Goal: Obtain resource: Obtain resource

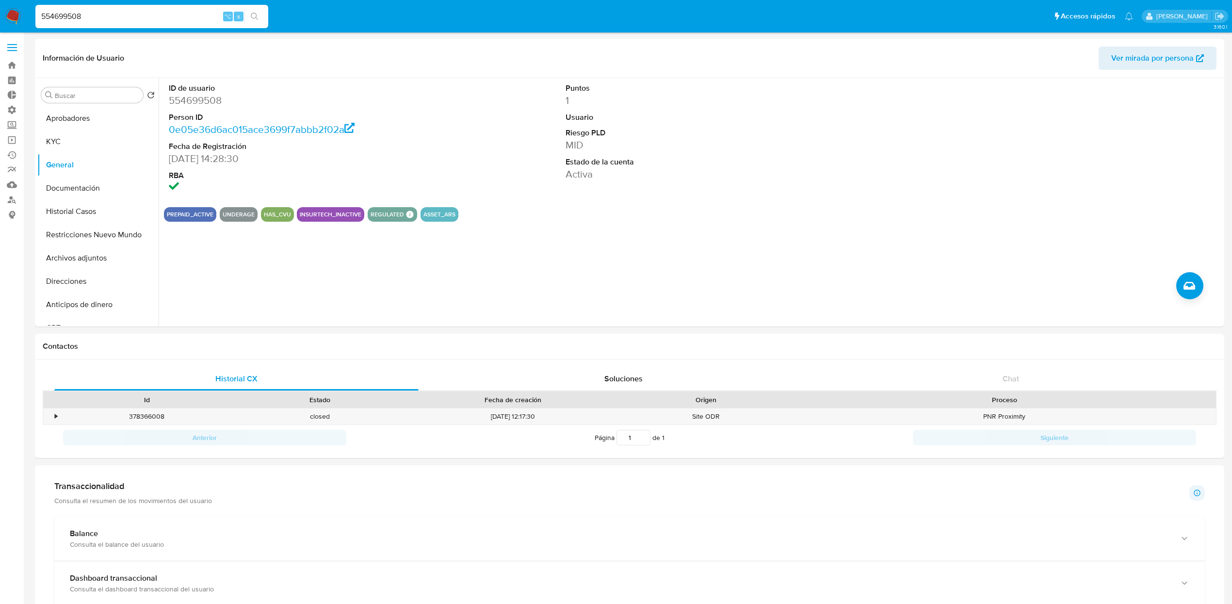
select select "10"
click at [145, 22] on input "554699508" at bounding box center [151, 16] width 233 height 13
type input "1029689373"
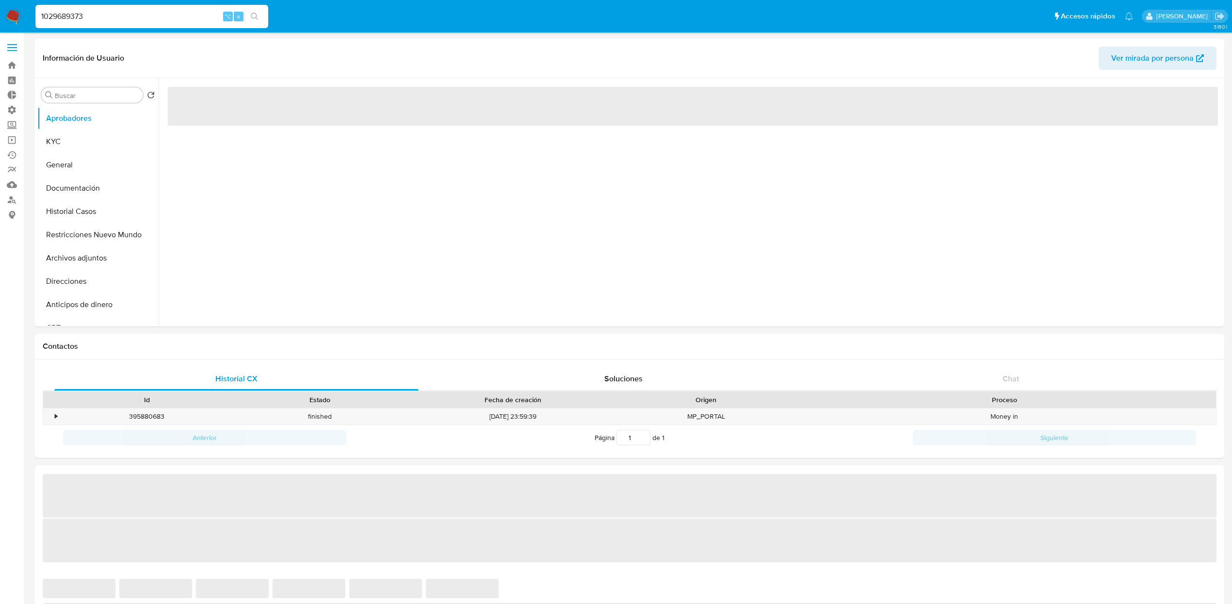
select select "10"
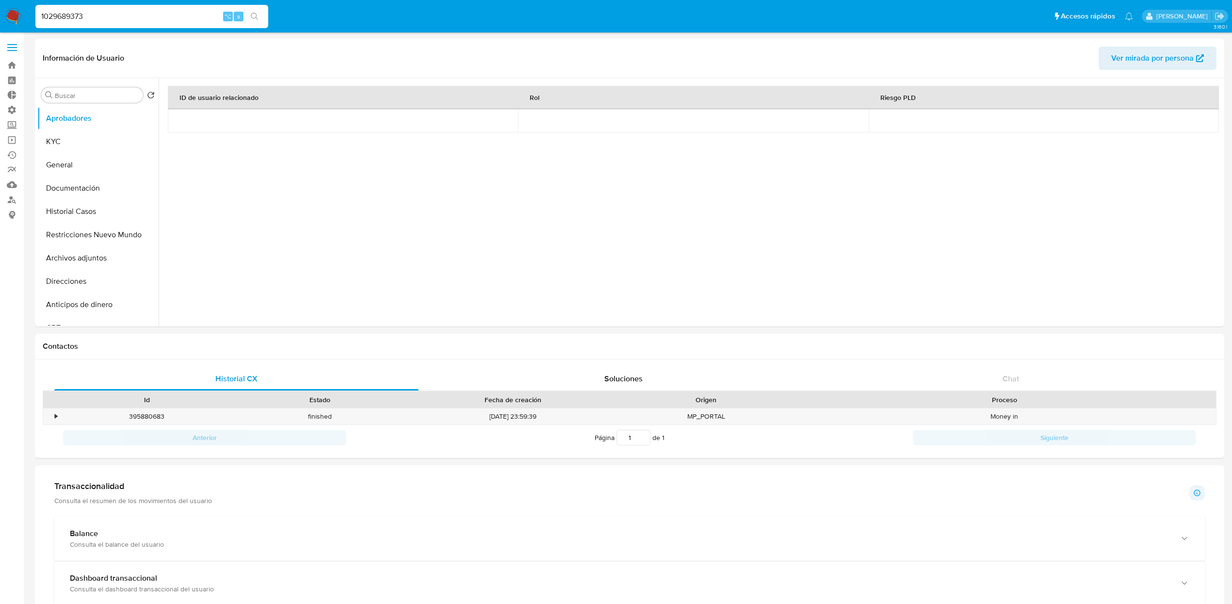
click at [158, 16] on input "1029689373" at bounding box center [151, 16] width 233 height 13
click at [69, 145] on button "KYC" at bounding box center [94, 141] width 114 height 23
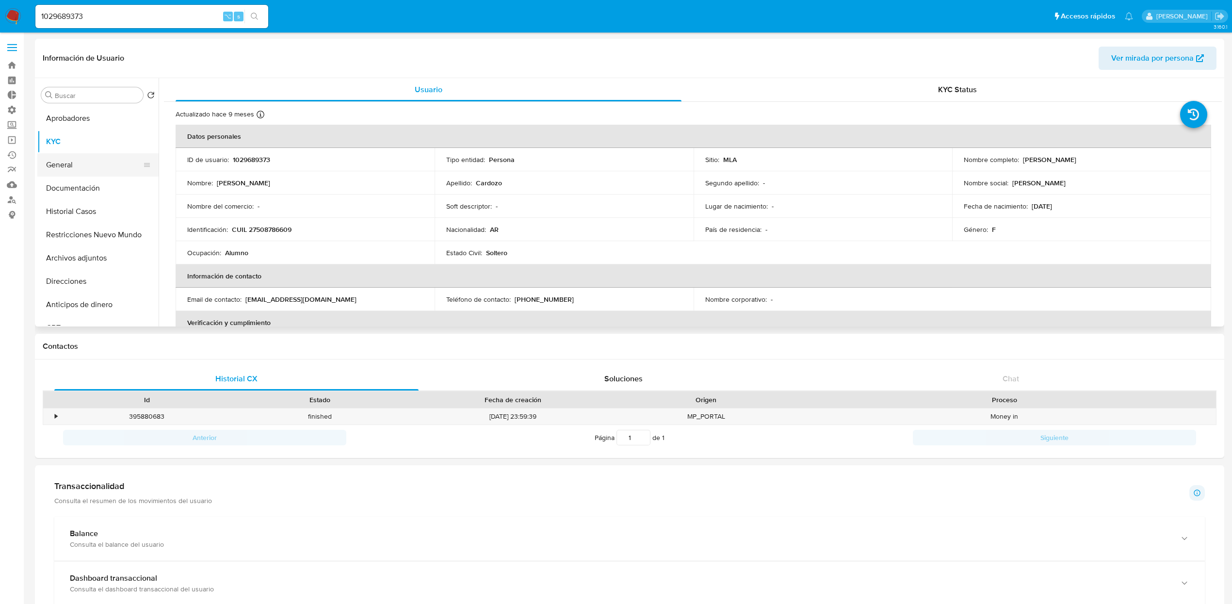
click at [73, 167] on button "General" at bounding box center [94, 164] width 114 height 23
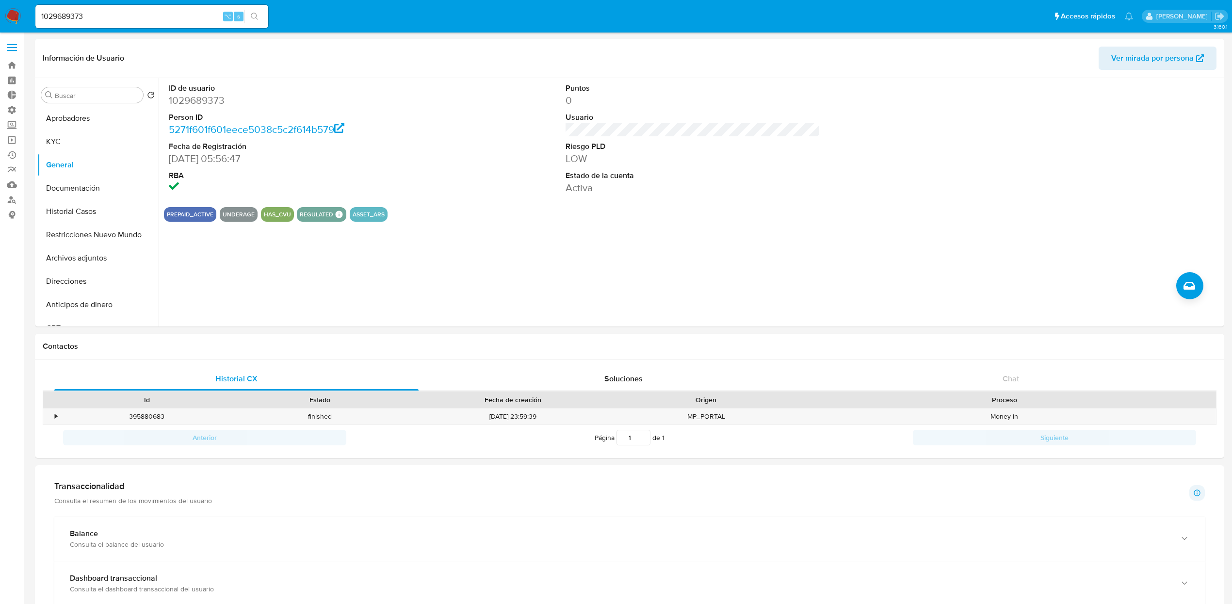
click at [184, 15] on input "1029689373" at bounding box center [151, 16] width 233 height 13
paste input "2102883859"
type input "2102883859"
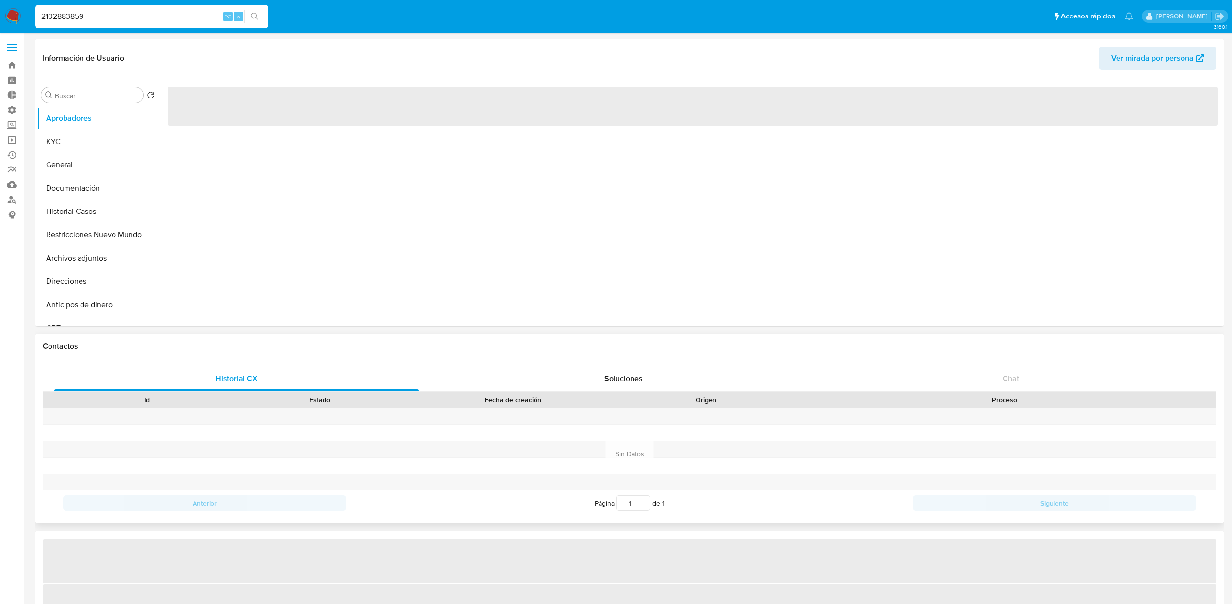
select select "10"
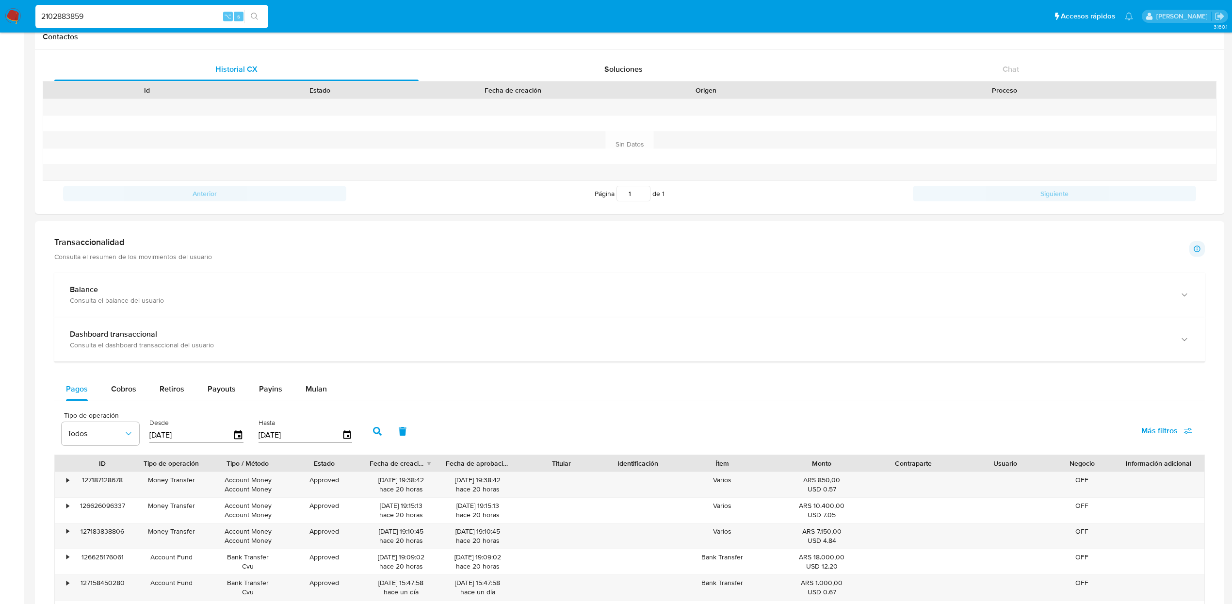
scroll to position [312, 0]
click at [320, 391] on span "Mulan" at bounding box center [316, 385] width 21 height 11
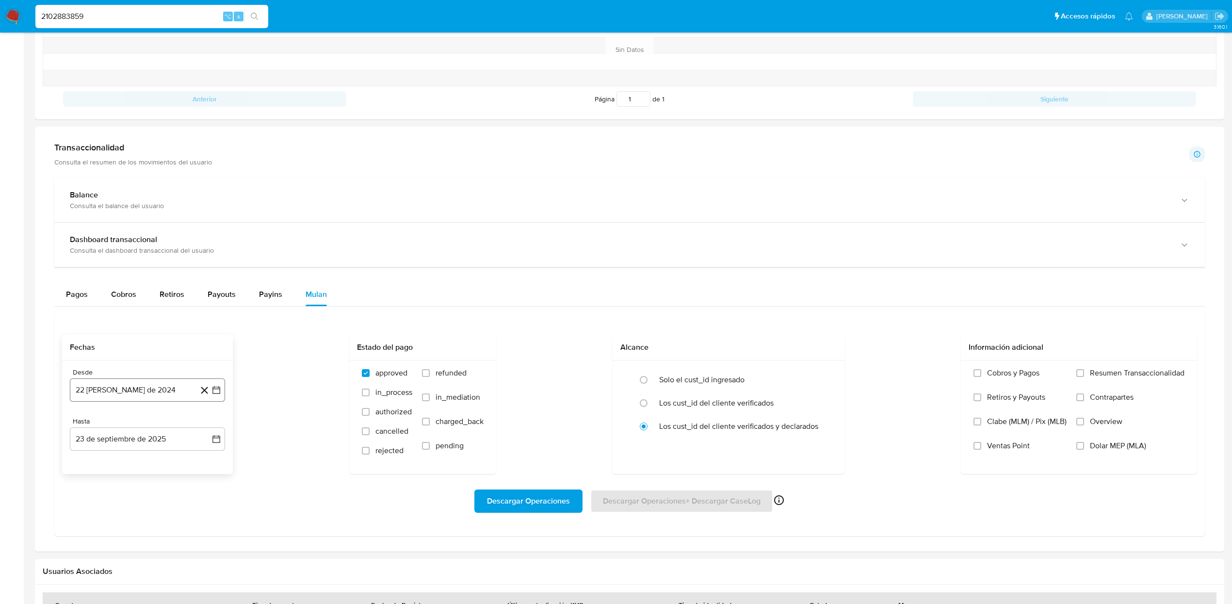
scroll to position [405, 0]
click at [142, 401] on button "22 [PERSON_NAME] de 2024" at bounding box center [147, 389] width 155 height 23
click at [151, 424] on span "agosto 2024" at bounding box center [143, 425] width 44 height 10
click at [208, 426] on icon "Año siguiente" at bounding box center [206, 425] width 12 height 12
click at [107, 468] on button "ene" at bounding box center [104, 461] width 27 height 16
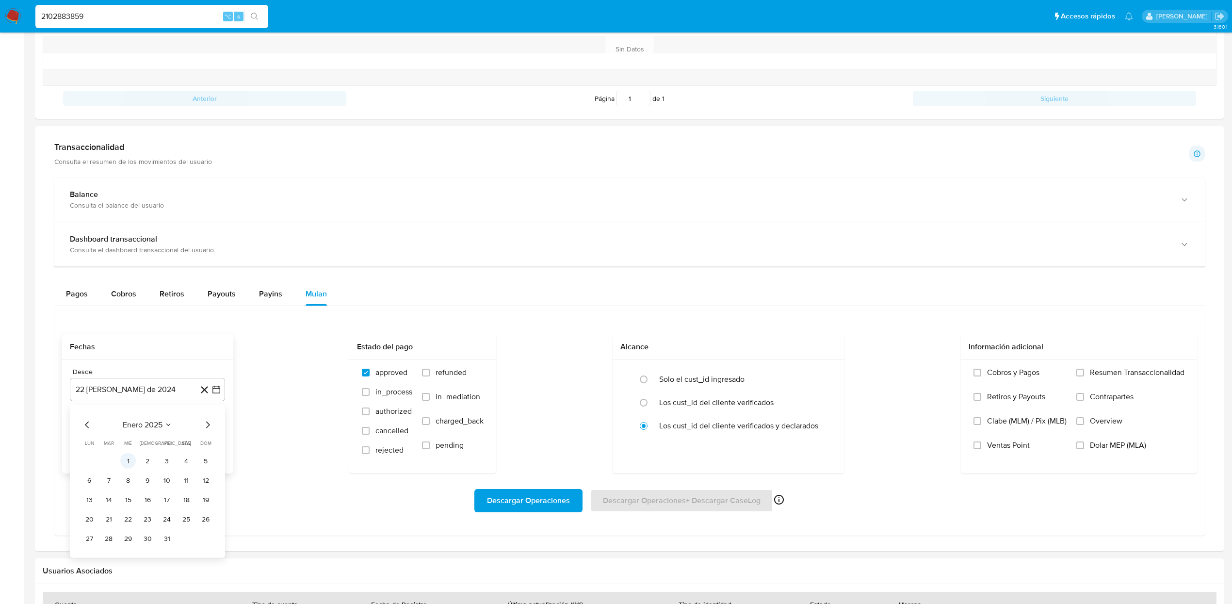
click at [123, 463] on button "1" at bounding box center [128, 461] width 16 height 16
click at [1092, 455] on label "Dolar MEP (MLA)" at bounding box center [1130, 452] width 108 height 24
click at [1084, 449] on input "Dolar MEP (MLA)" at bounding box center [1080, 445] width 8 height 8
click at [547, 509] on span "Descargar Operaciones" at bounding box center [528, 500] width 83 height 21
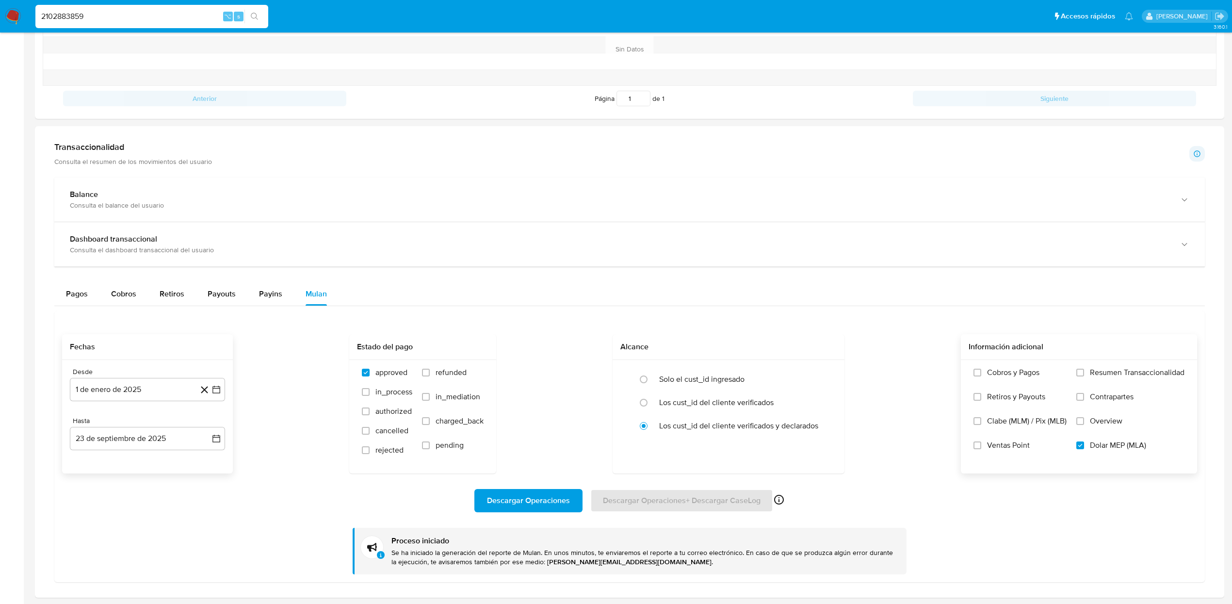
click at [100, 17] on input "2102883859" at bounding box center [151, 16] width 233 height 13
paste input "1380023302"
type input "1380023302"
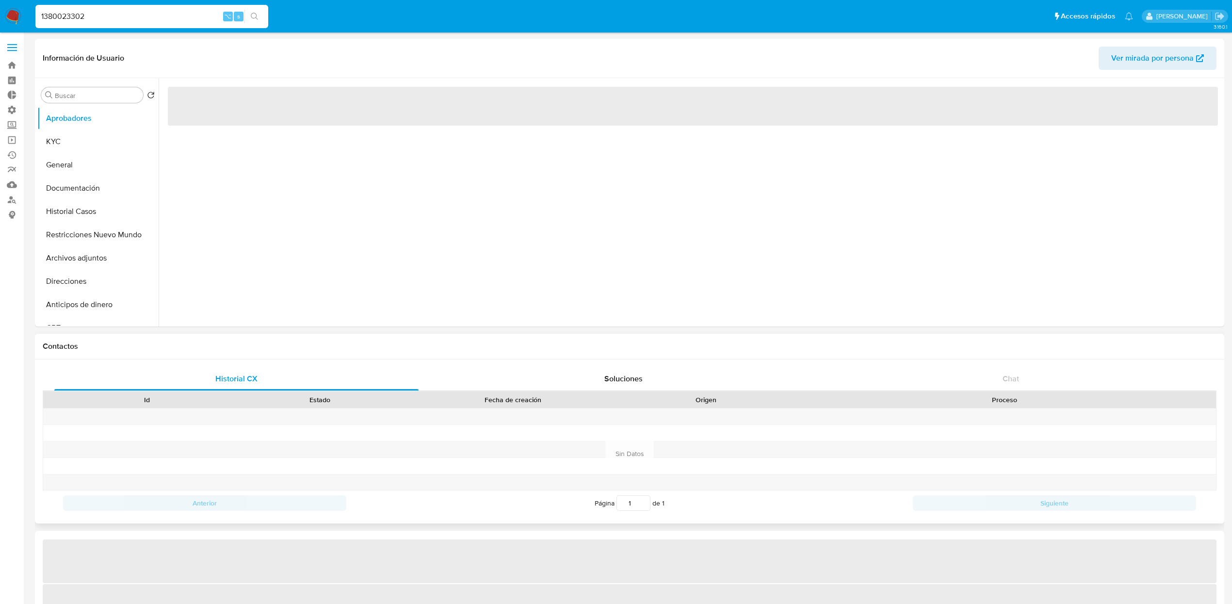
select select "10"
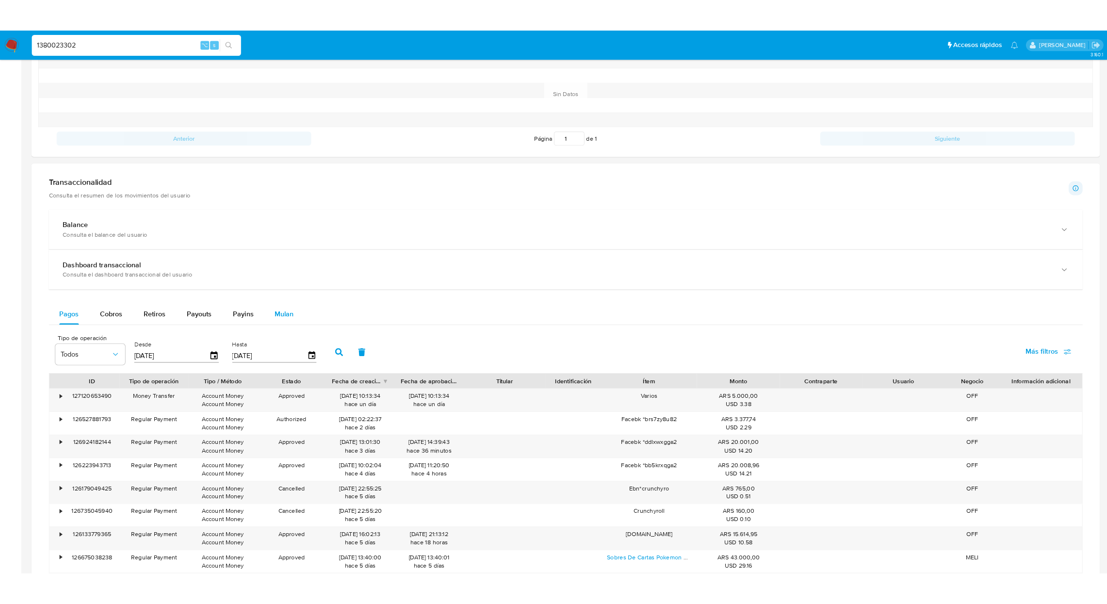
scroll to position [385, 0]
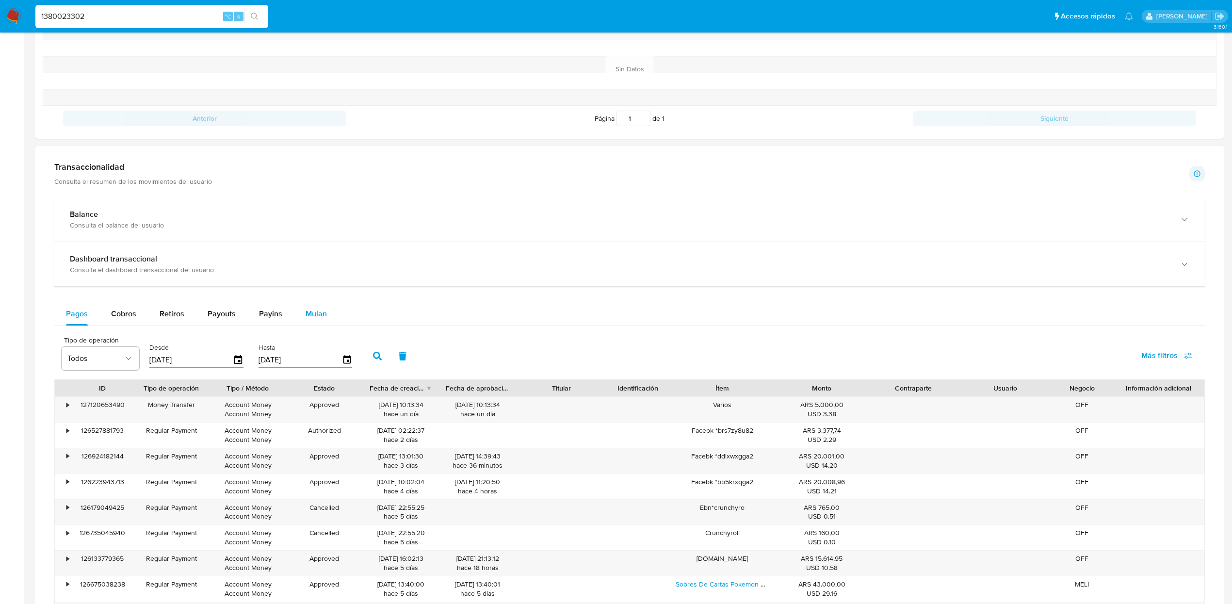
click at [326, 320] on button "Mulan" at bounding box center [316, 313] width 45 height 23
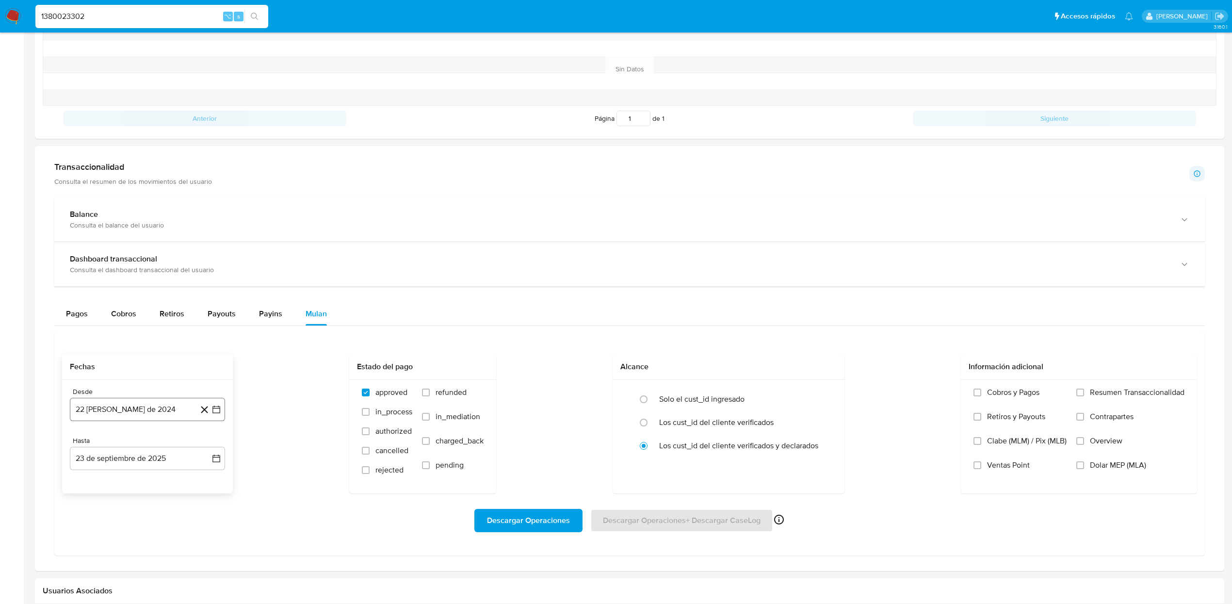
click at [145, 420] on button "22 [PERSON_NAME] de 2024" at bounding box center [147, 409] width 155 height 23
click at [203, 446] on icon "Mes siguiente" at bounding box center [208, 445] width 12 height 12
click at [155, 445] on span "septiembre 2024" at bounding box center [142, 445] width 59 height 10
click at [205, 447] on icon "Año siguiente" at bounding box center [206, 445] width 12 height 12
click at [98, 488] on button "ene" at bounding box center [104, 480] width 27 height 16
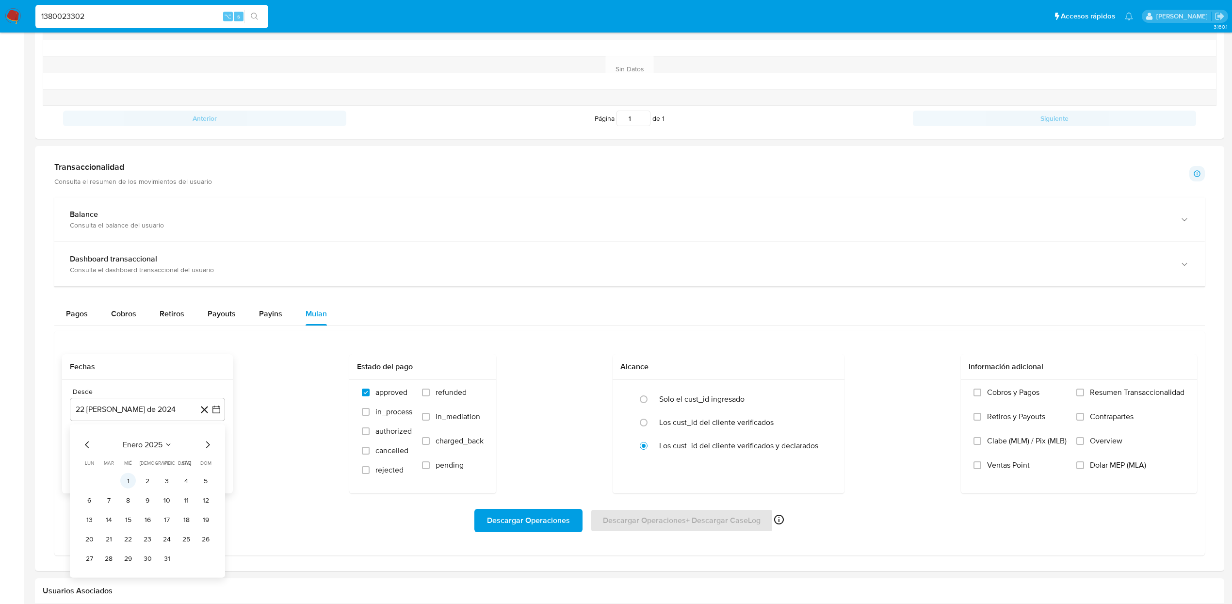
click at [127, 483] on button "1" at bounding box center [128, 481] width 16 height 16
click at [516, 523] on span "Descargar Operaciones" at bounding box center [528, 520] width 83 height 21
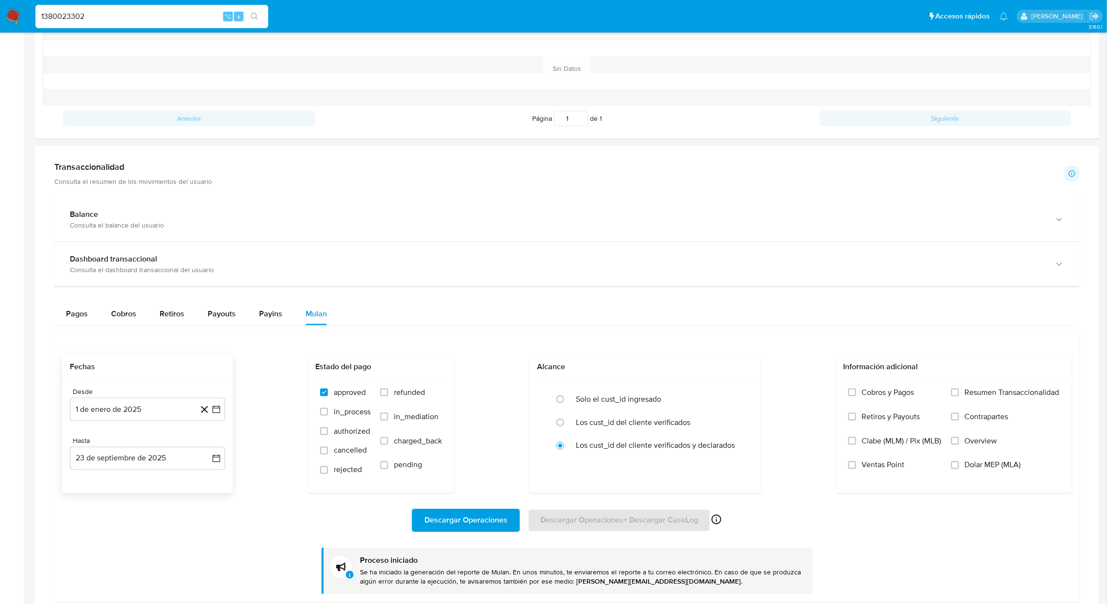
click at [163, 17] on input "1380023302" at bounding box center [151, 16] width 233 height 13
paste input "029689373"
type input "1029689373"
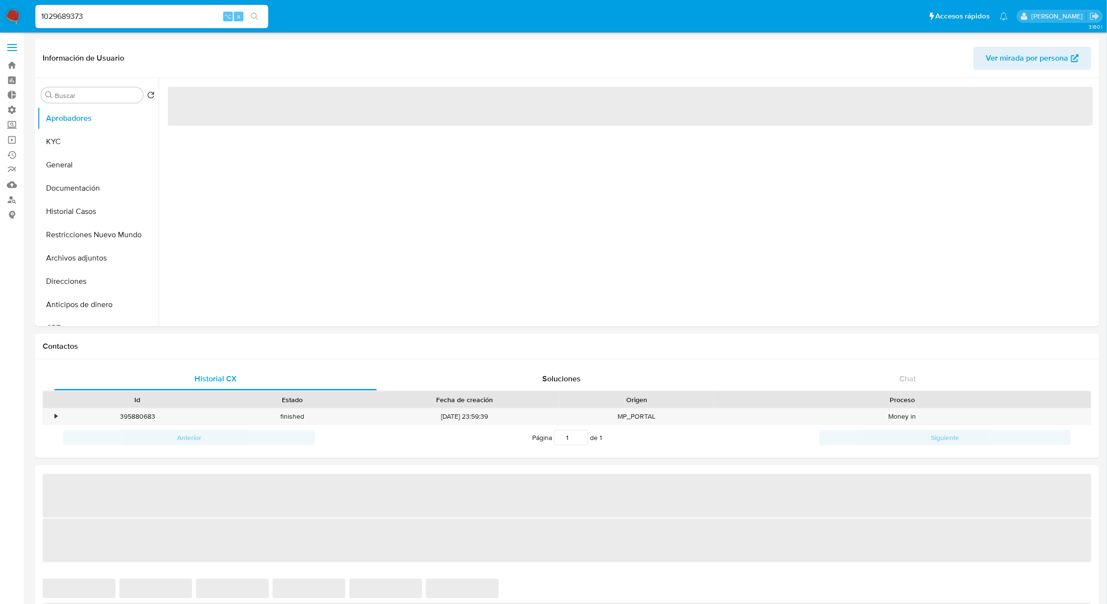
select select "10"
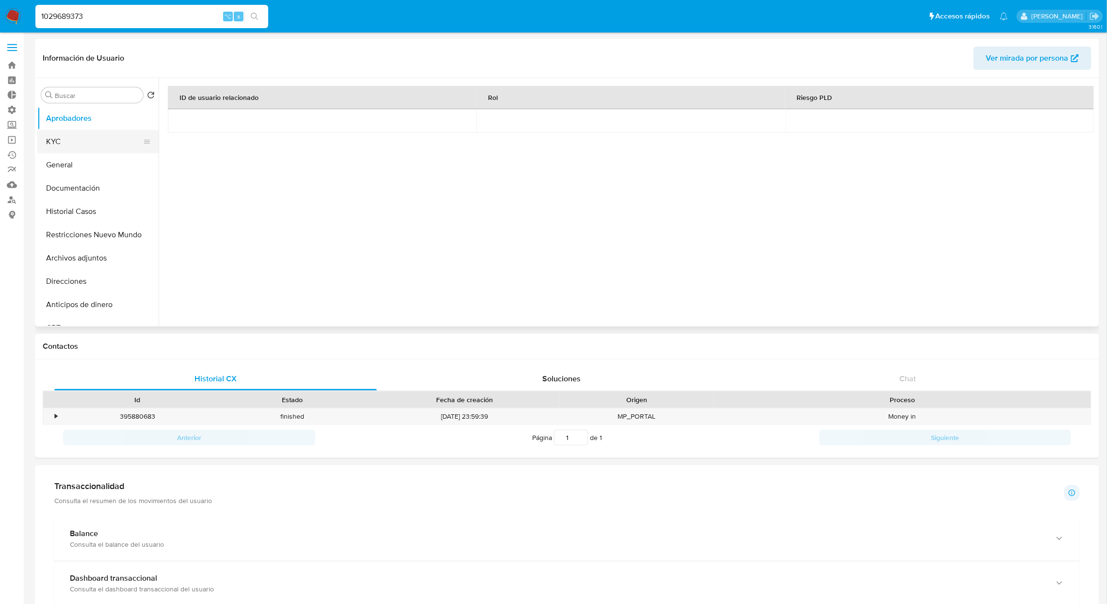
click at [85, 141] on button "KYC" at bounding box center [94, 141] width 114 height 23
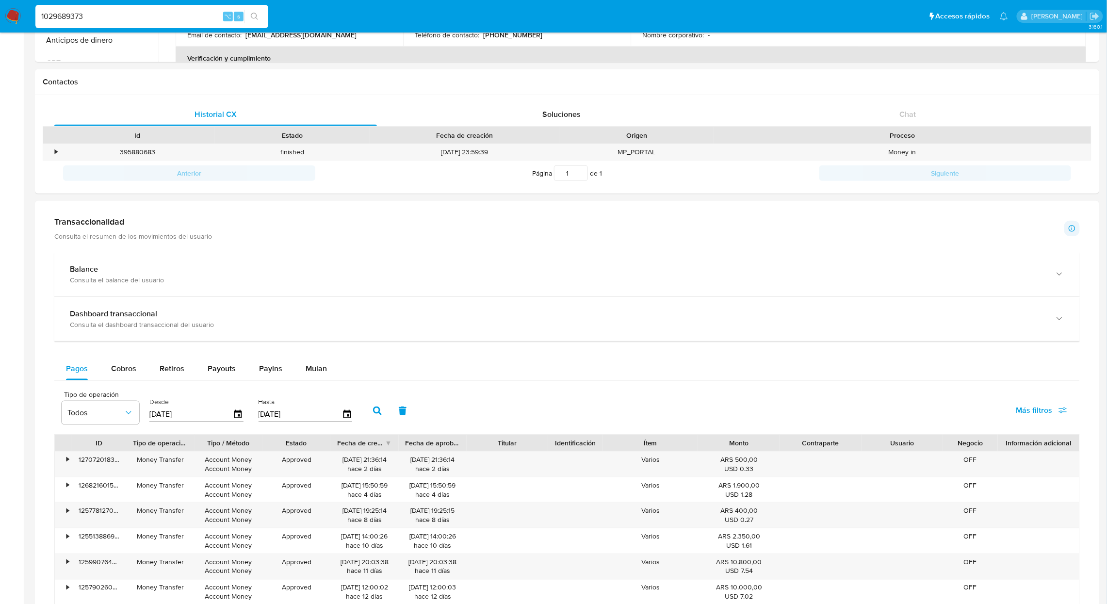
scroll to position [317, 0]
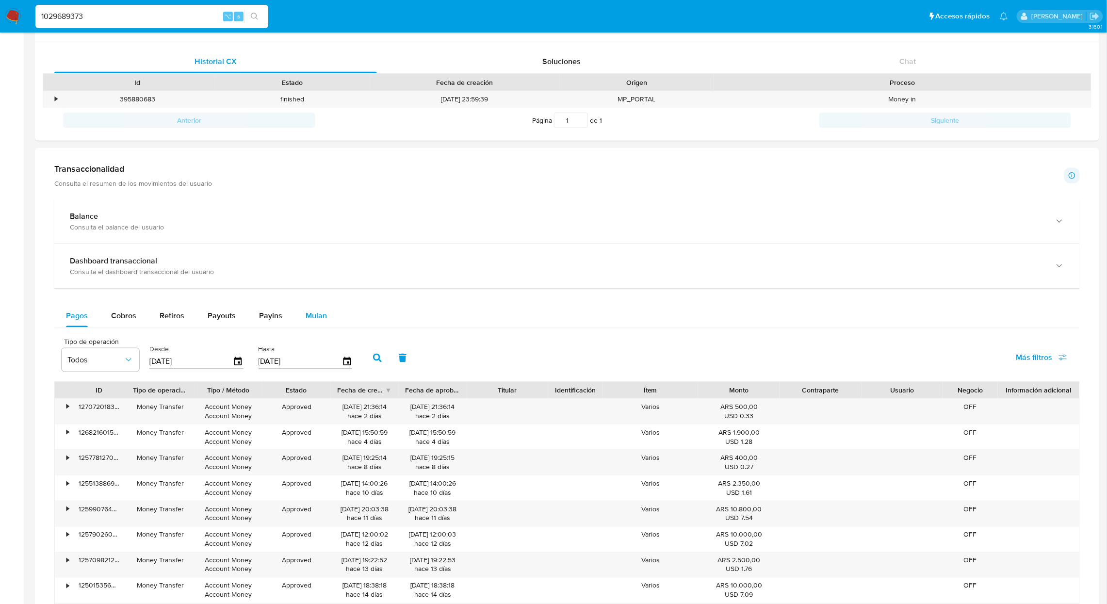
click at [330, 314] on button "Mulan" at bounding box center [316, 315] width 45 height 23
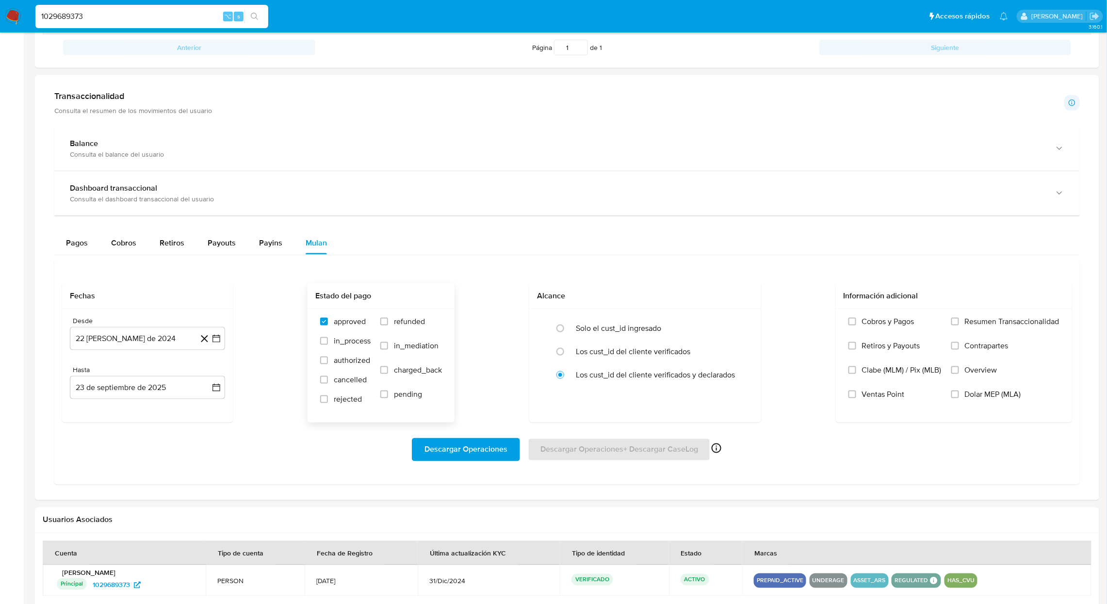
scroll to position [0, 0]
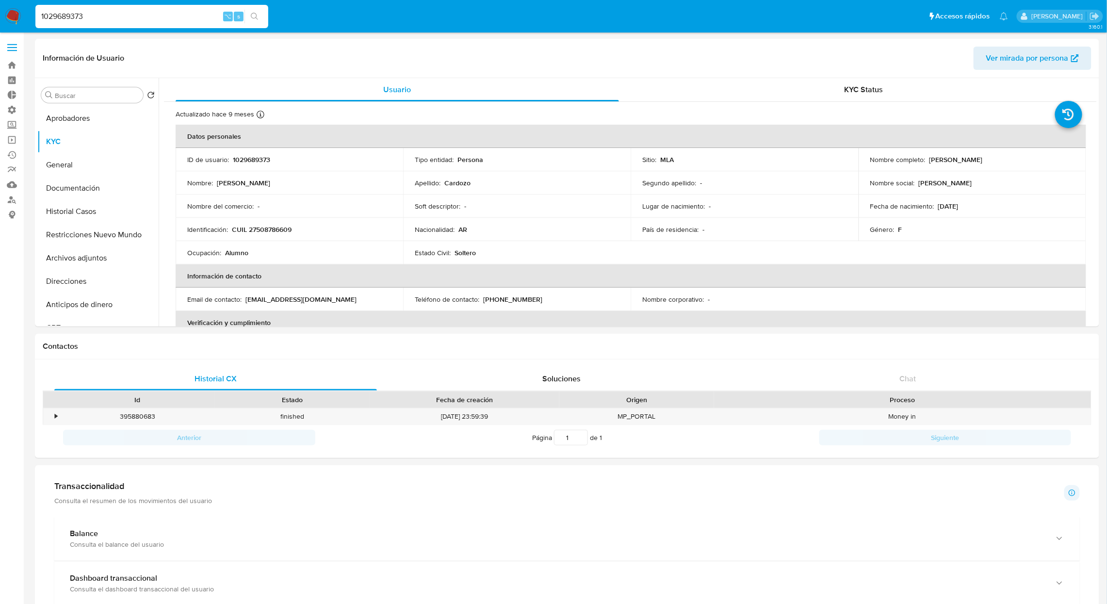
click at [167, 17] on input "1029689373" at bounding box center [151, 16] width 233 height 13
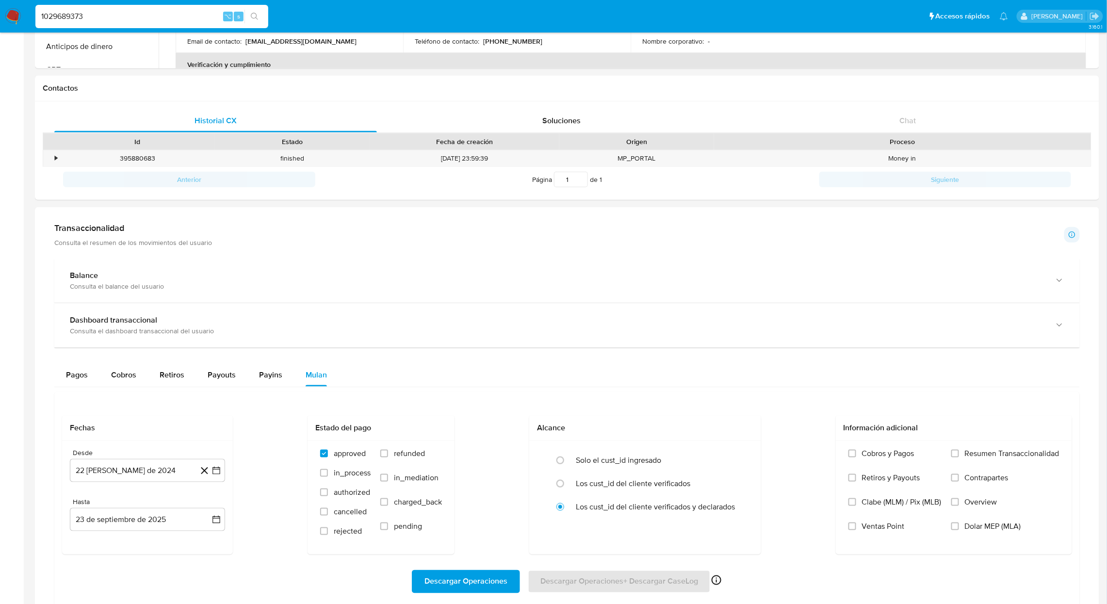
scroll to position [271, 0]
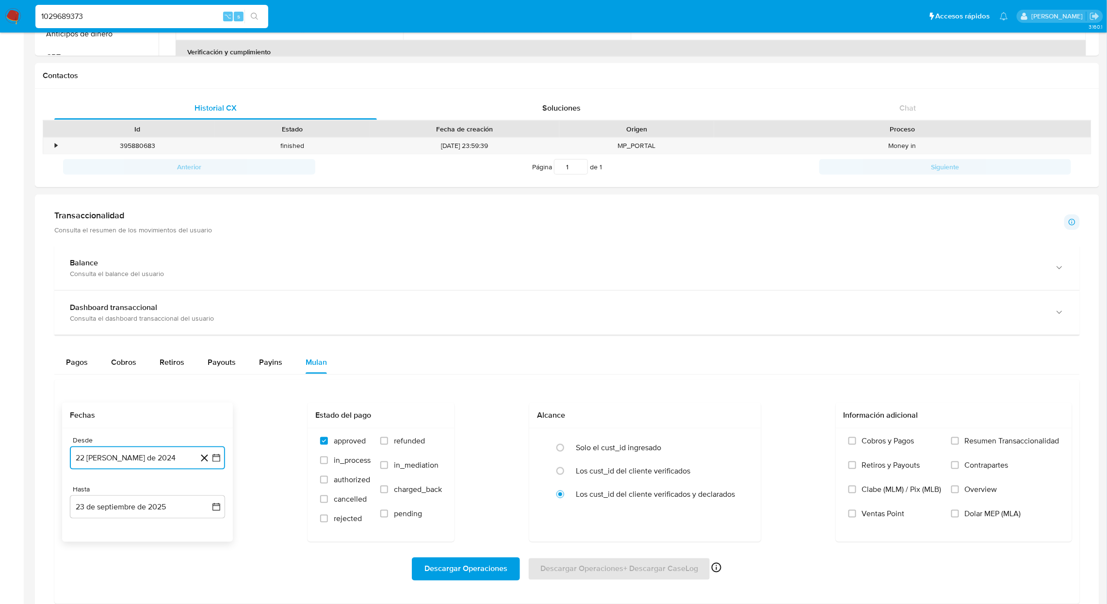
click at [166, 459] on button "22 [PERSON_NAME] de 2024" at bounding box center [147, 457] width 155 height 23
click at [170, 313] on icon "Seleccionar mes y año" at bounding box center [171, 311] width 8 height 8
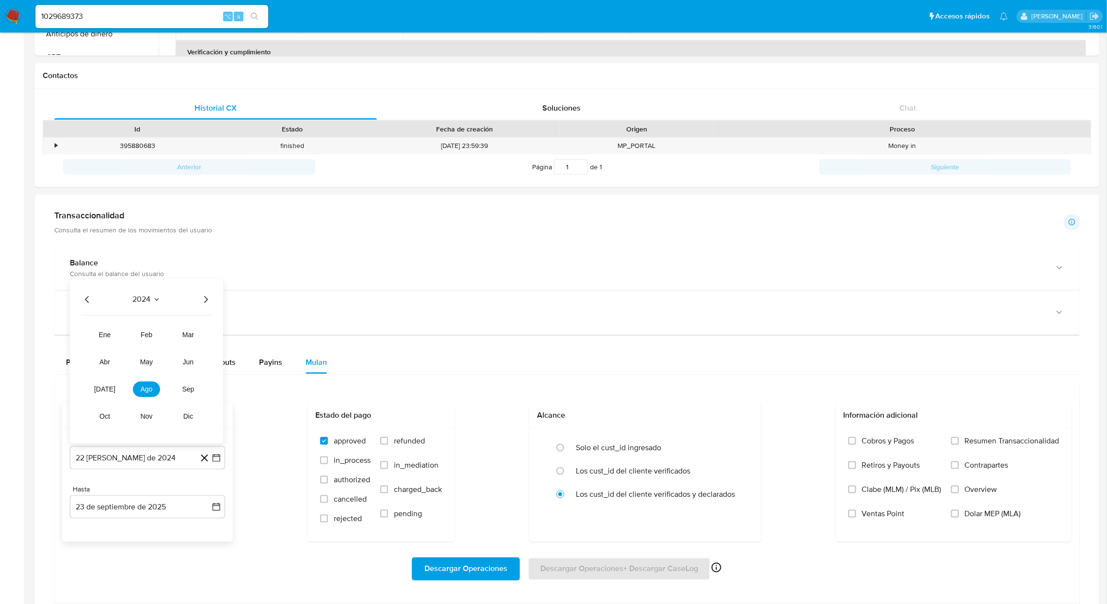
click at [208, 304] on icon "Año siguiente" at bounding box center [206, 299] width 12 height 12
click at [108, 342] on button "ene" at bounding box center [104, 335] width 27 height 16
click at [125, 349] on button "1" at bounding box center [128, 347] width 16 height 16
click at [984, 519] on span "Dolar MEP (MLA)" at bounding box center [993, 514] width 56 height 10
click at [959, 518] on input "Dolar MEP (MLA)" at bounding box center [955, 514] width 8 height 8
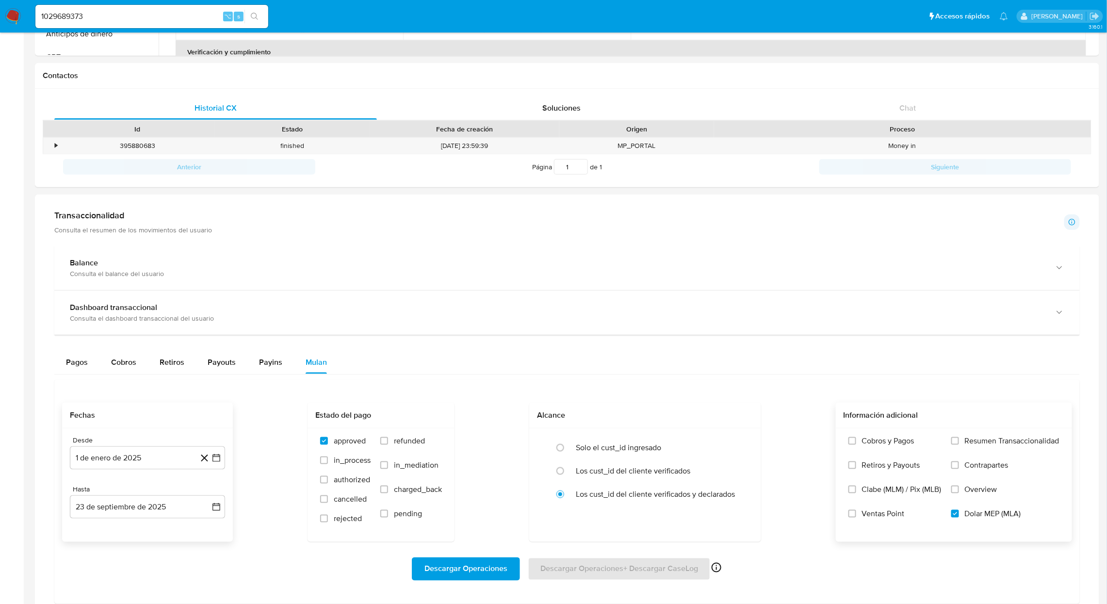
click at [455, 578] on span "Descargar Operaciones" at bounding box center [465, 568] width 83 height 21
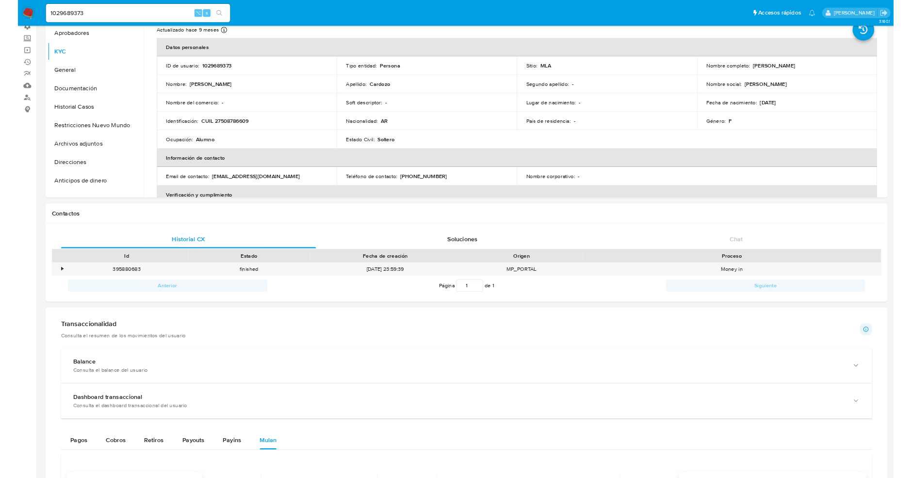
scroll to position [0, 0]
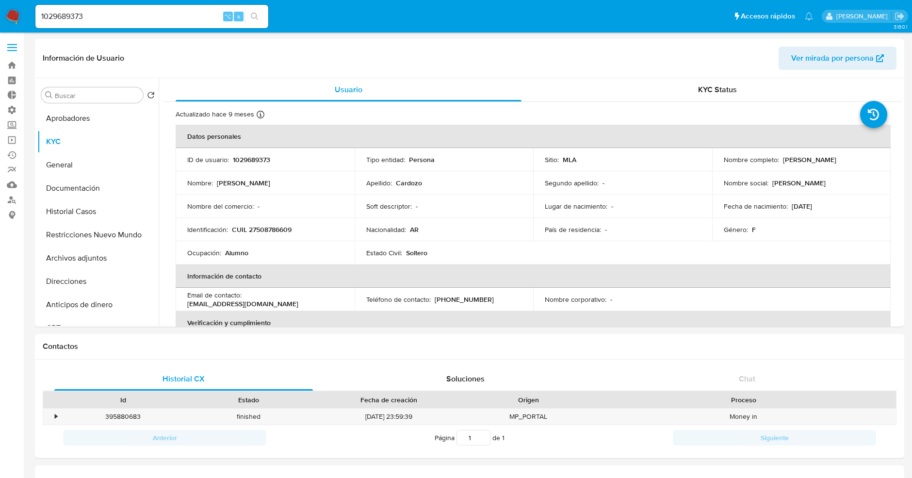
click at [165, 20] on input "1029689373" at bounding box center [151, 16] width 233 height 13
paste input "2081912840"
type input "2081912840"
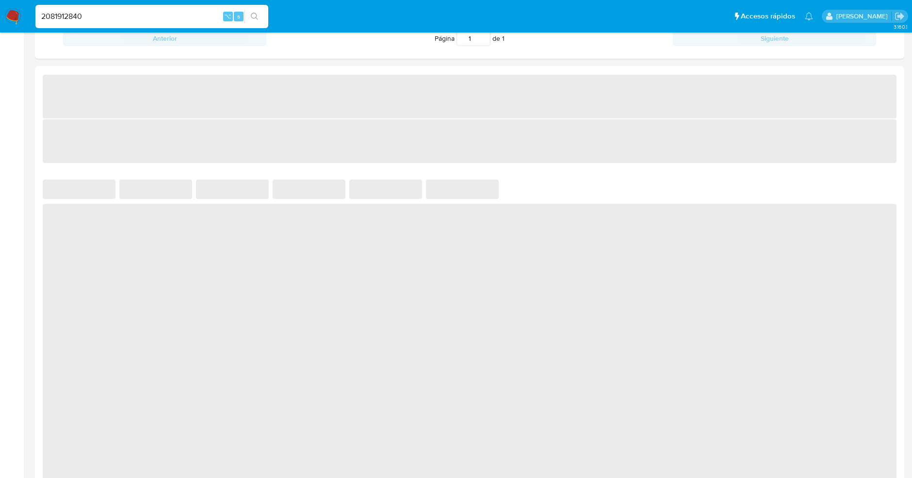
select select "10"
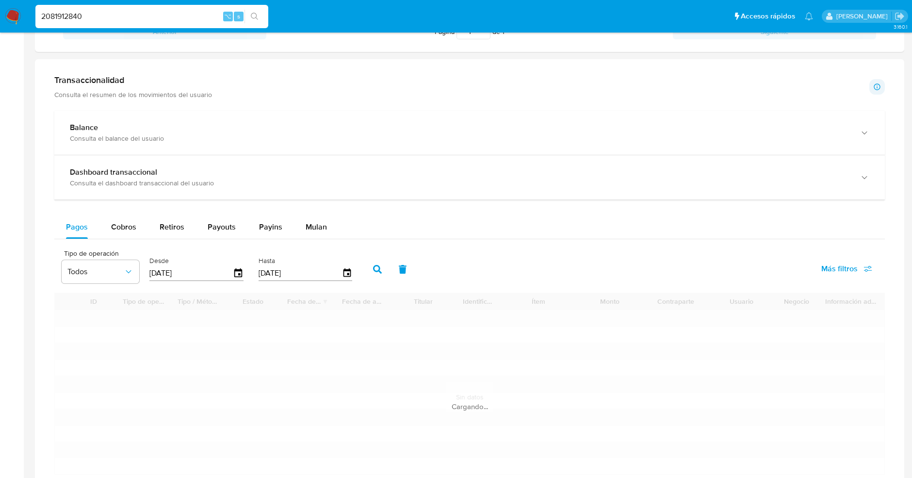
scroll to position [473, 0]
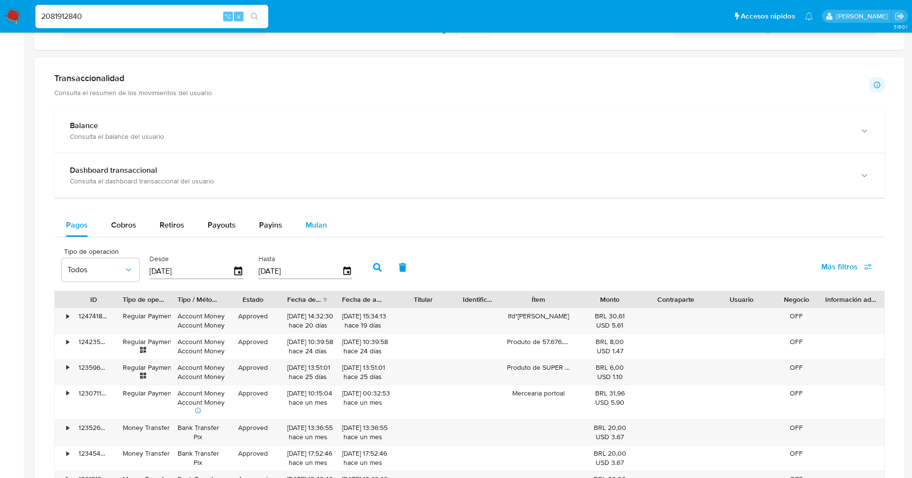
click at [316, 229] on div "Mulan" at bounding box center [316, 224] width 21 height 23
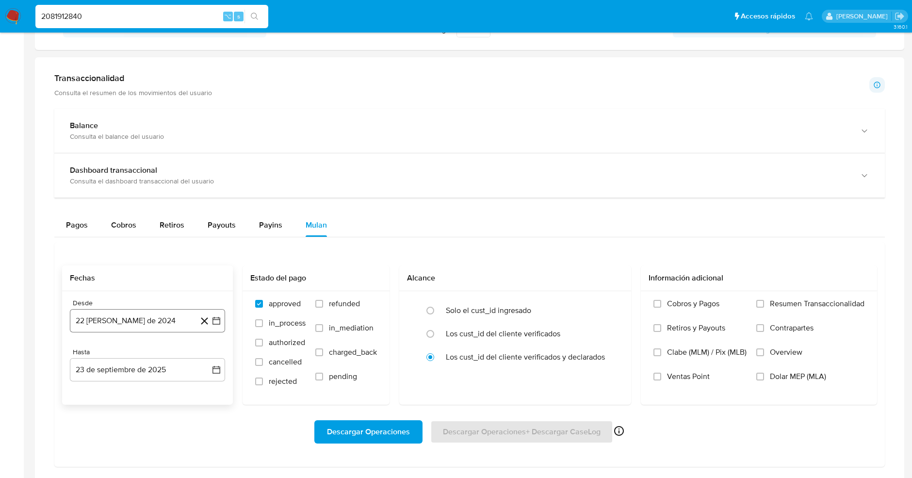
click at [129, 320] on button "22 [PERSON_NAME] de 2024" at bounding box center [147, 320] width 155 height 23
click at [199, 171] on div "agosto 2024" at bounding box center [147, 173] width 132 height 12
click at [203, 173] on icon "Mes siguiente" at bounding box center [208, 173] width 12 height 12
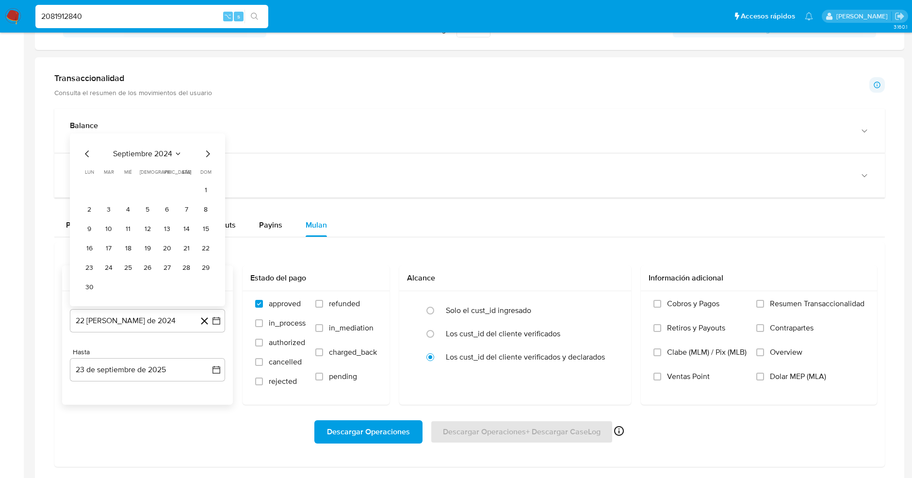
click at [152, 152] on span "septiembre 2024" at bounding box center [142, 154] width 59 height 10
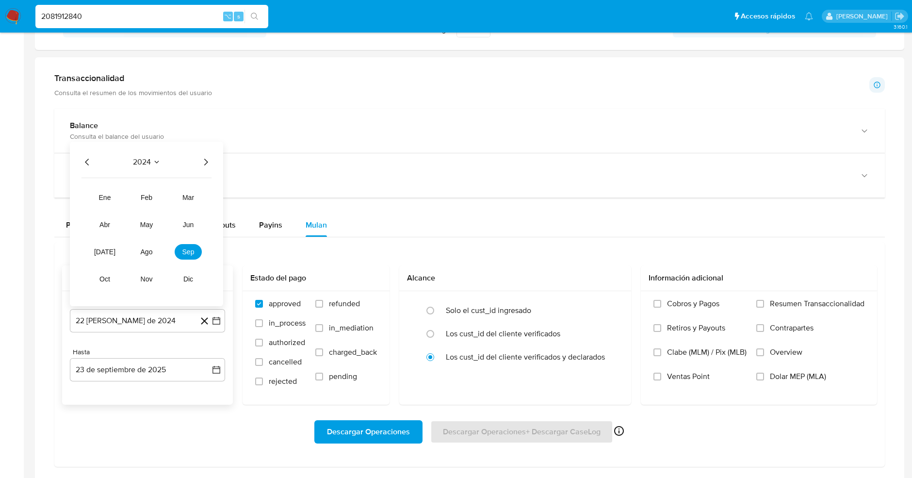
click at [205, 162] on icon "Año siguiente" at bounding box center [206, 162] width 4 height 7
click at [103, 205] on tr "ene feb mar abr may jun [DATE] ago sep oct nov dic" at bounding box center [146, 238] width 111 height 97
click at [108, 198] on span "ene" at bounding box center [105, 198] width 12 height 8
click at [125, 210] on button "1" at bounding box center [128, 209] width 16 height 16
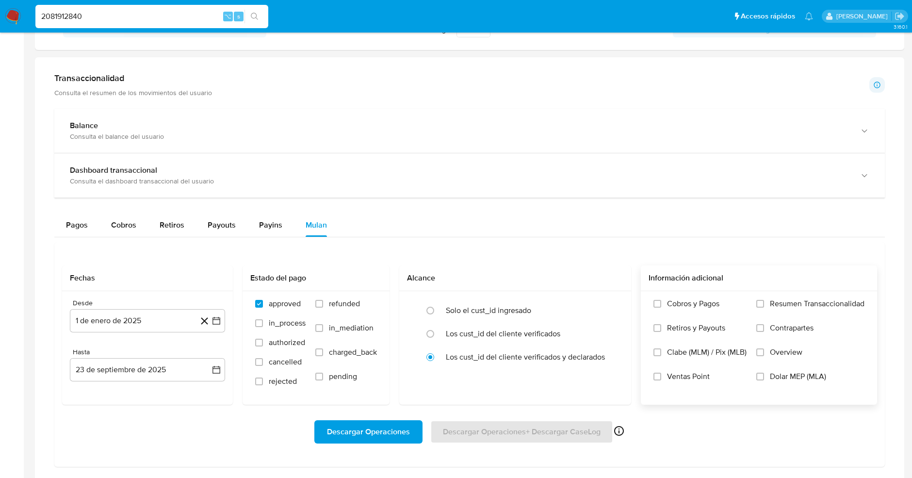
click at [794, 380] on label "Dolar MEP (MLA)" at bounding box center [810, 384] width 108 height 24
click at [764, 380] on input "Dolar MEP (MLA)" at bounding box center [760, 377] width 8 height 8
click at [376, 431] on span "Descargar Operaciones" at bounding box center [368, 431] width 83 height 21
click at [74, 18] on input "2081912840" at bounding box center [151, 16] width 233 height 13
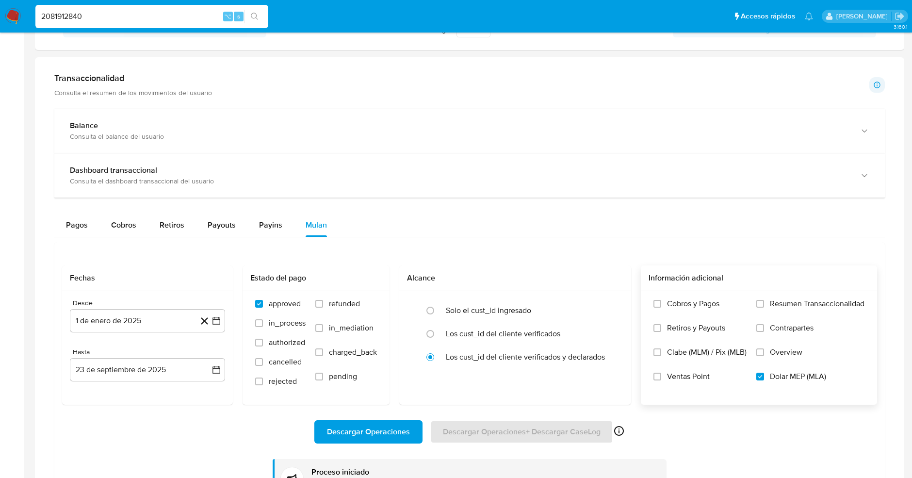
paste input "1971701704"
type input "1971701704"
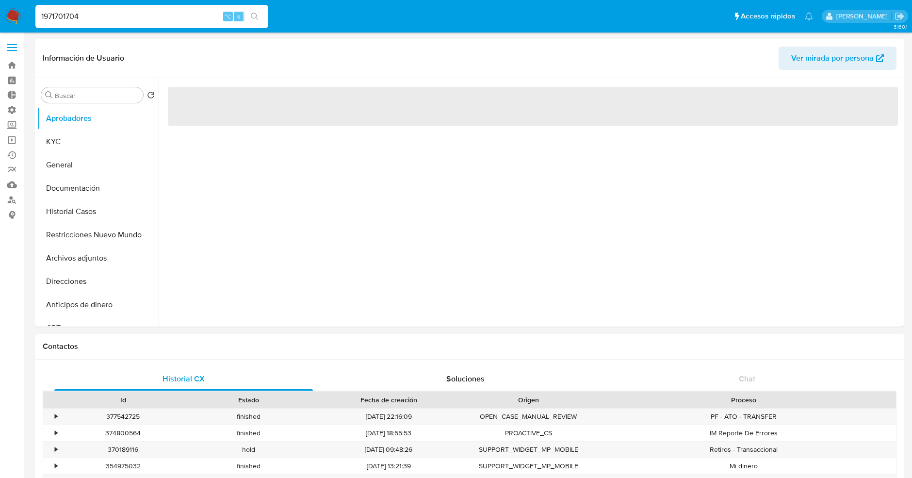
select select "10"
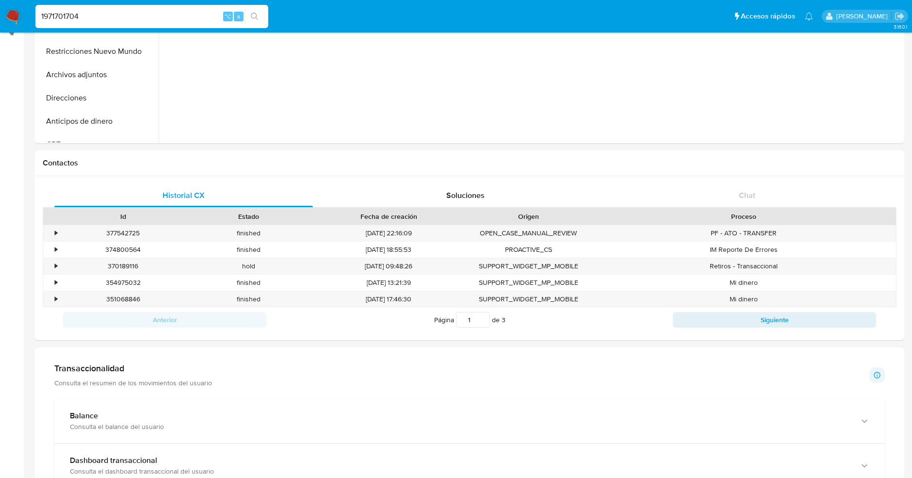
scroll to position [184, 0]
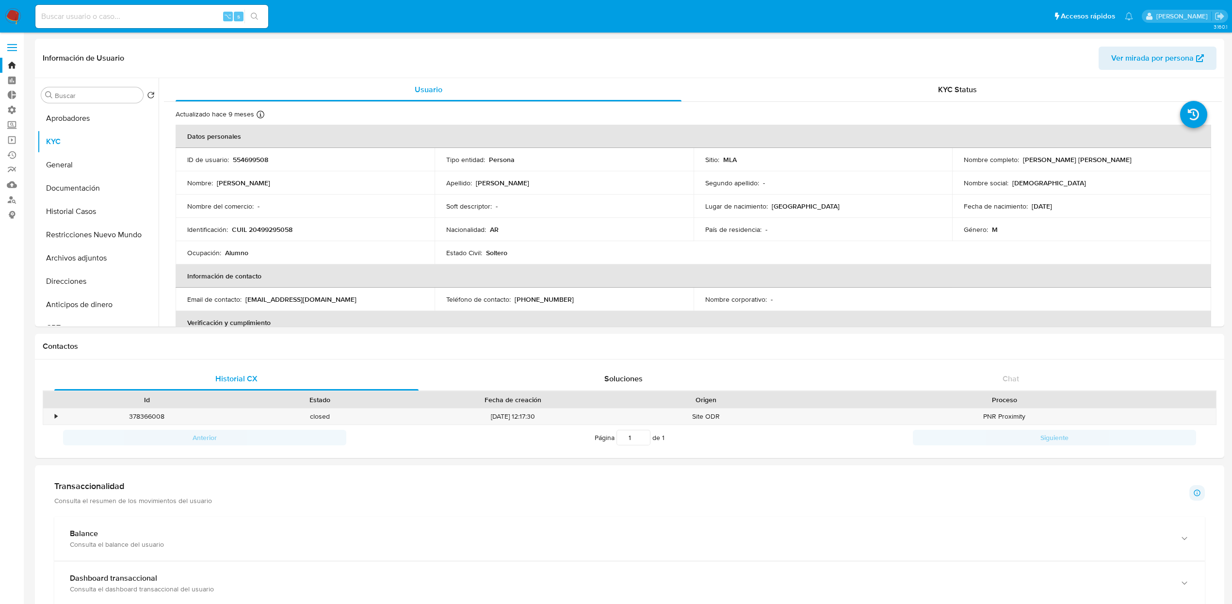
select select "10"
click at [174, 20] on input at bounding box center [151, 16] width 233 height 13
paste input "1029689373"
type input "1029689373"
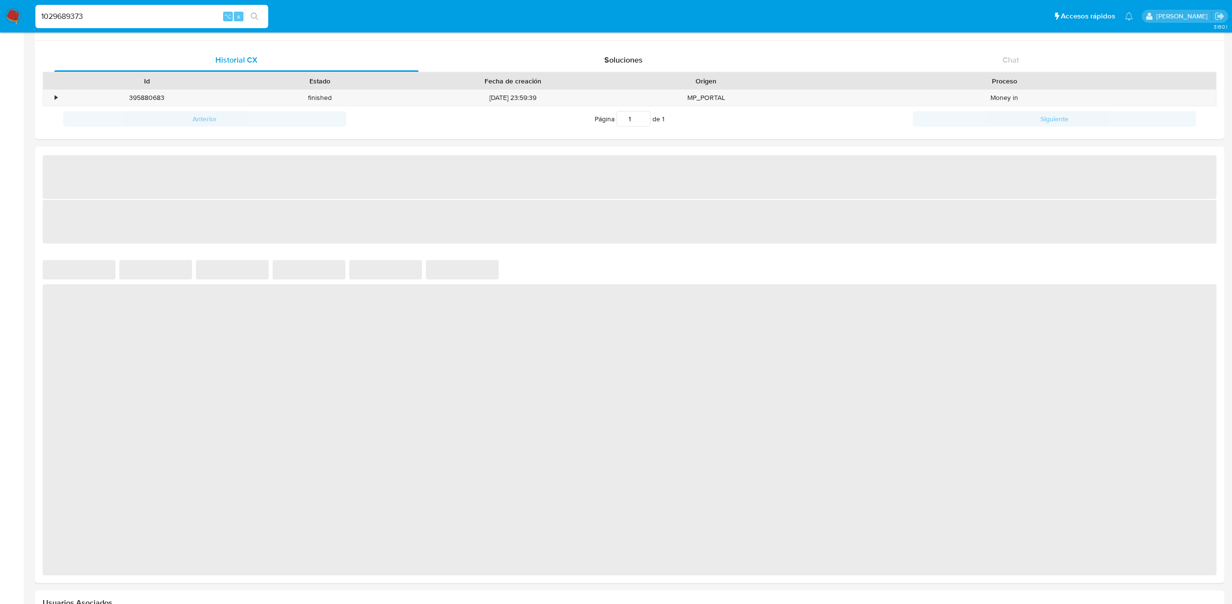
select select "10"
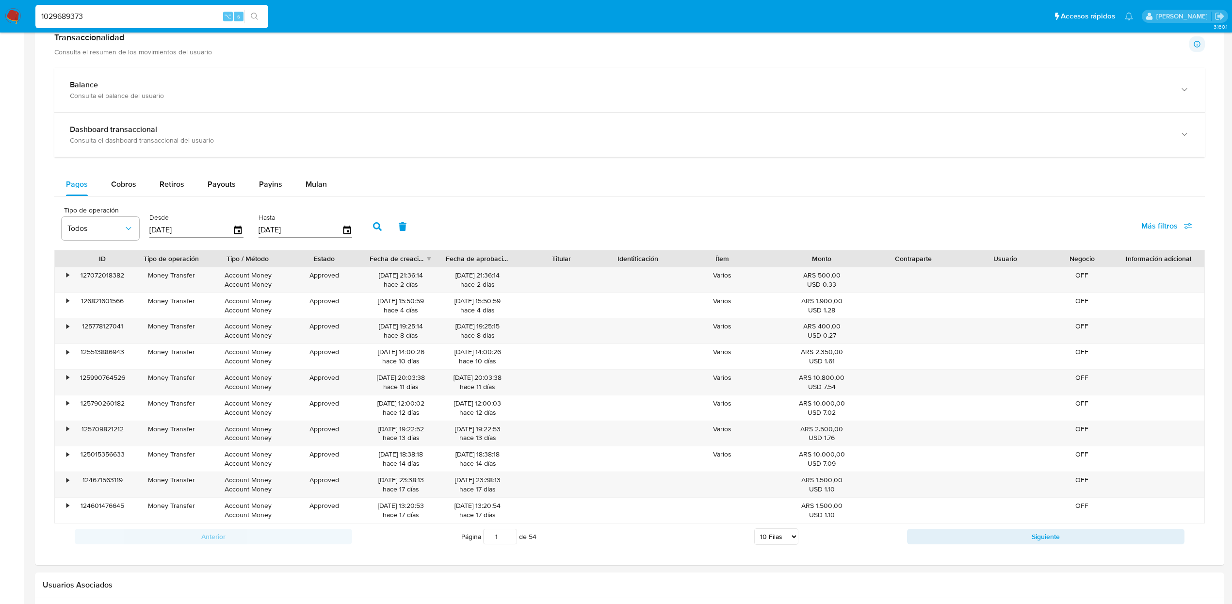
scroll to position [444, 0]
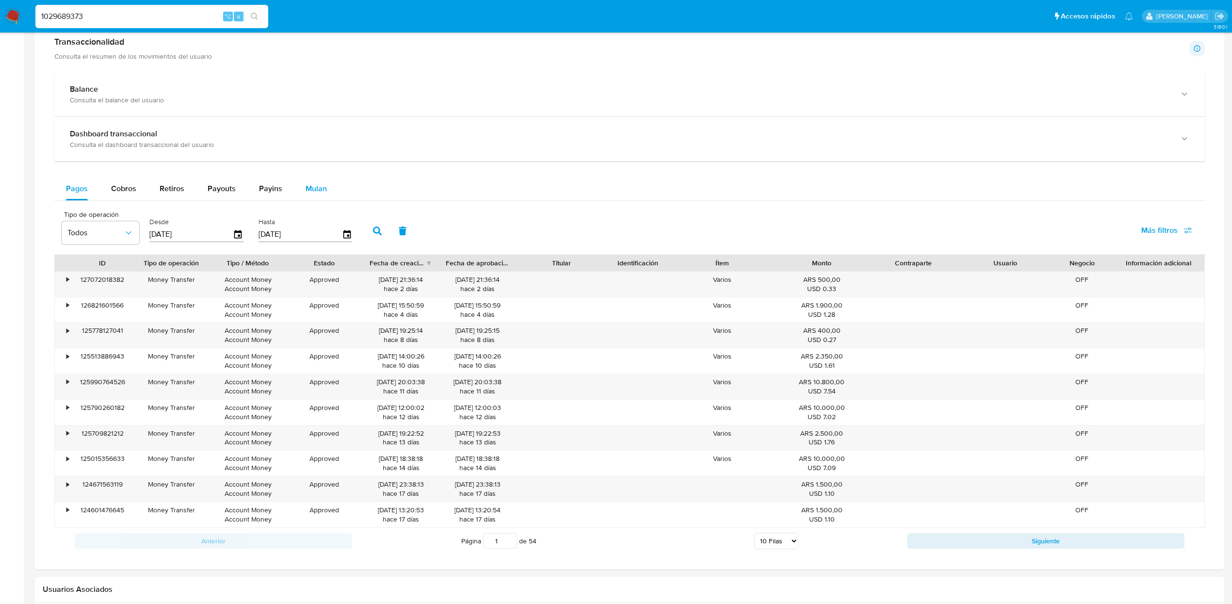
click at [309, 190] on span "Mulan" at bounding box center [316, 188] width 21 height 11
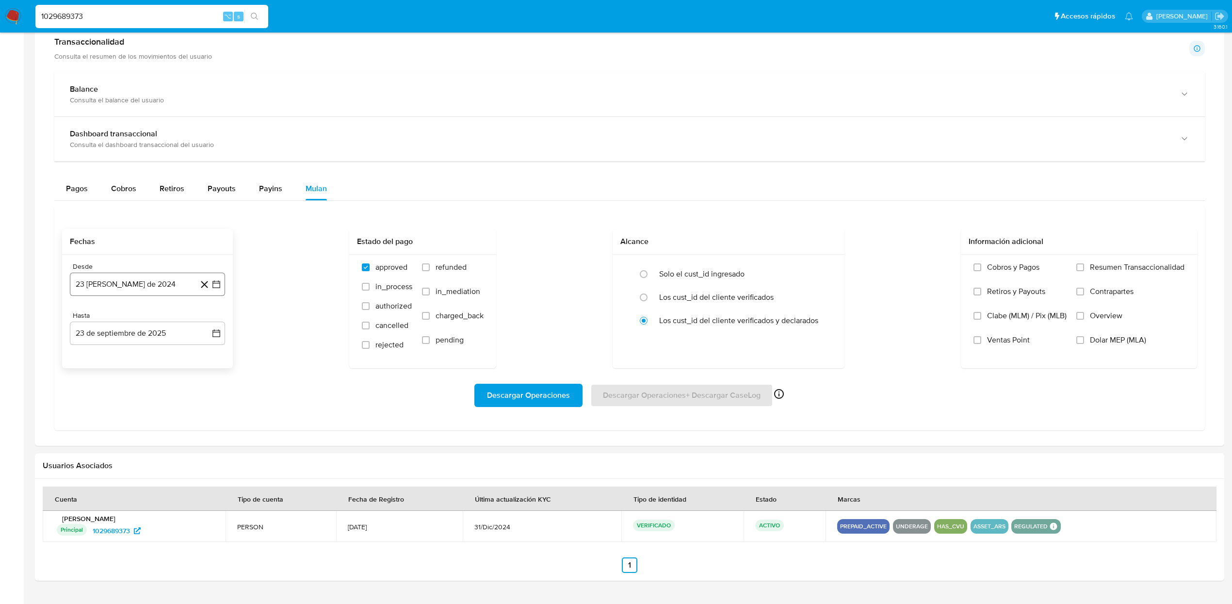
click at [119, 289] on button "23 de agosto de 2024" at bounding box center [147, 284] width 155 height 23
click at [144, 319] on span "agosto 2024" at bounding box center [143, 319] width 44 height 10
click at [203, 323] on icon "Año siguiente" at bounding box center [206, 319] width 12 height 12
click at [104, 356] on span "ene" at bounding box center [105, 355] width 12 height 8
click at [128, 361] on button "1" at bounding box center [128, 355] width 16 height 16
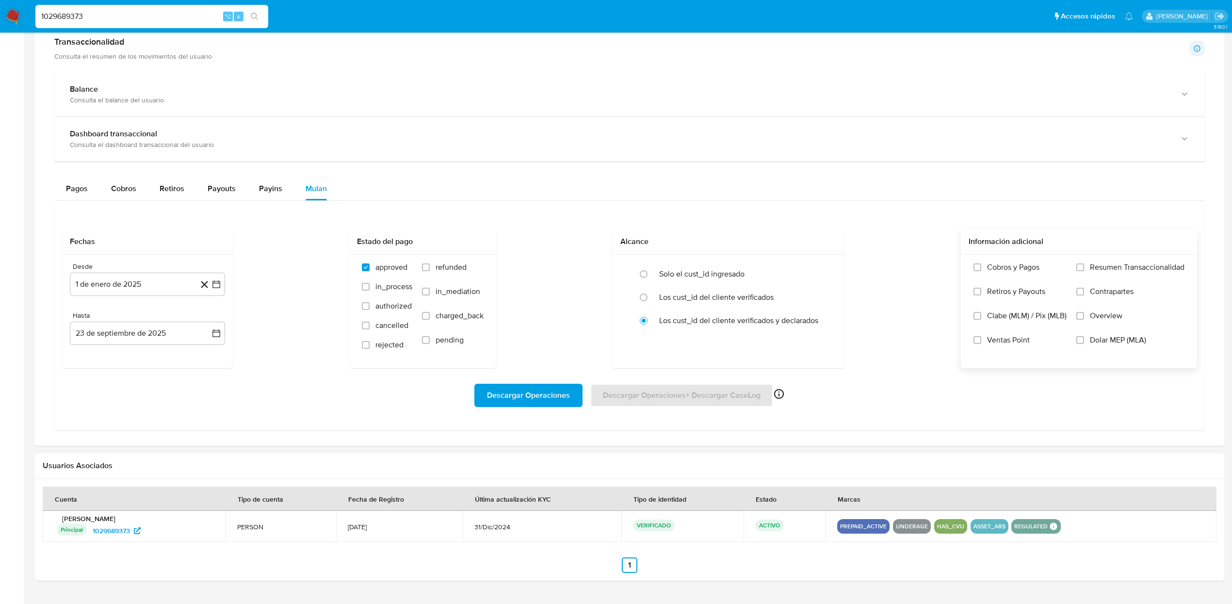
click at [1092, 341] on span "Dolar MEP (MLA)" at bounding box center [1118, 340] width 56 height 10
click at [1084, 341] on input "Dolar MEP (MLA)" at bounding box center [1080, 340] width 8 height 8
click at [555, 406] on span "Descargar Operaciones" at bounding box center [528, 395] width 83 height 21
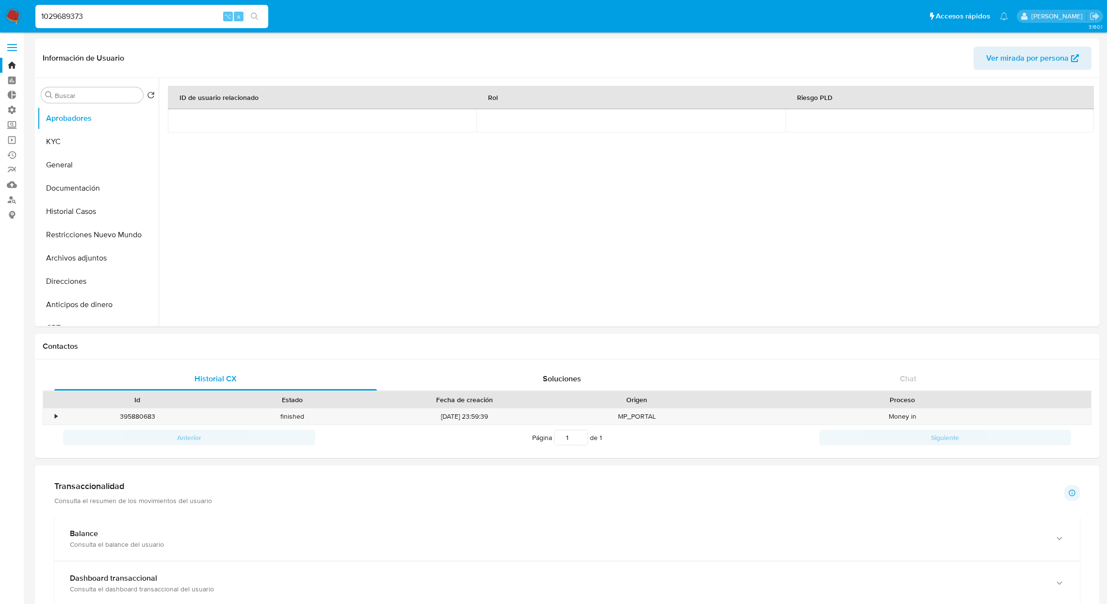
scroll to position [444, 0]
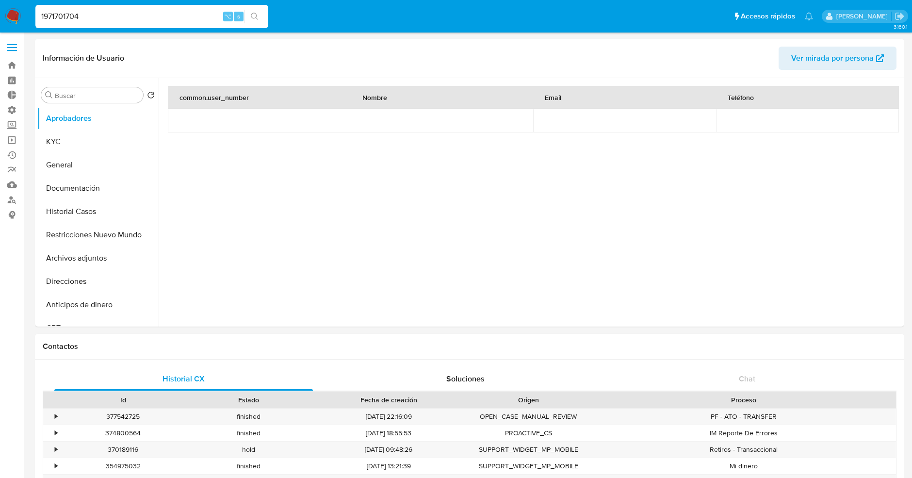
select select "10"
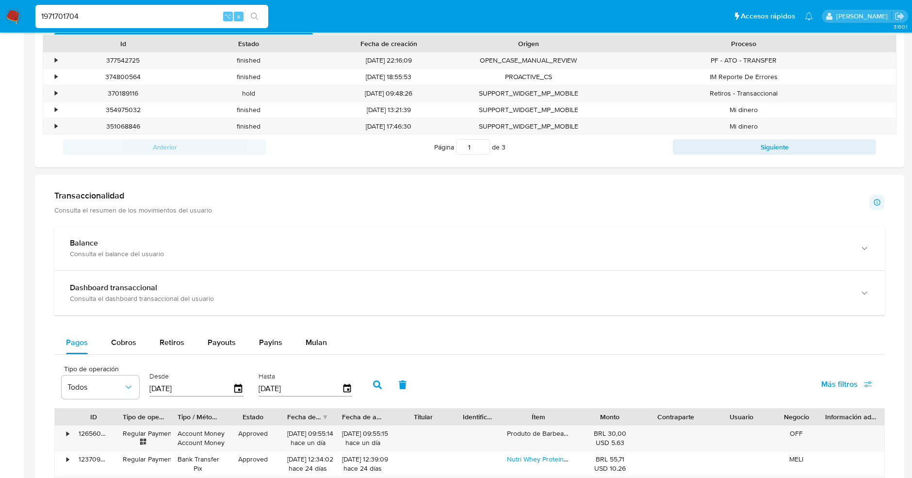
scroll to position [373, 0]
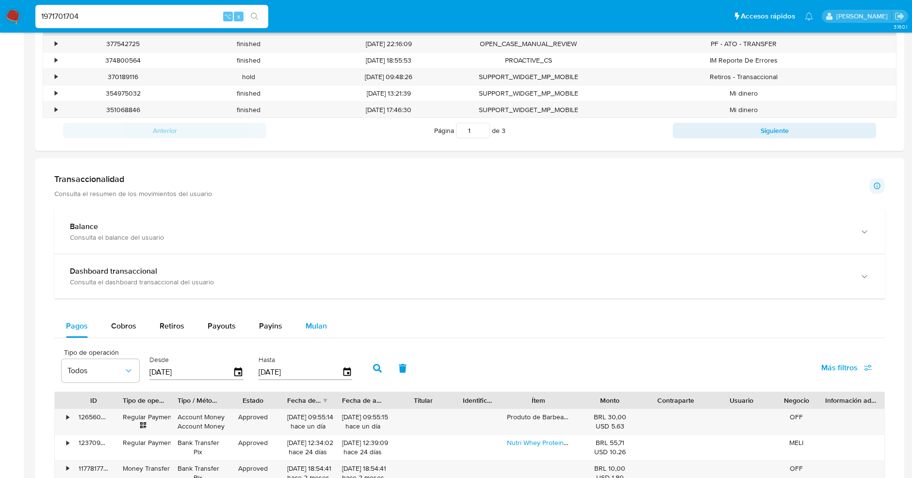
click at [323, 327] on span "Mulan" at bounding box center [316, 325] width 21 height 11
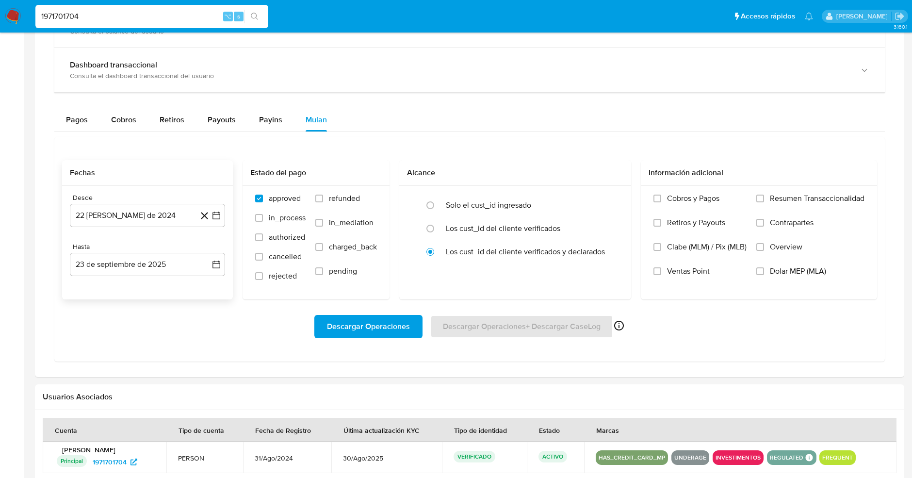
scroll to position [582, 0]
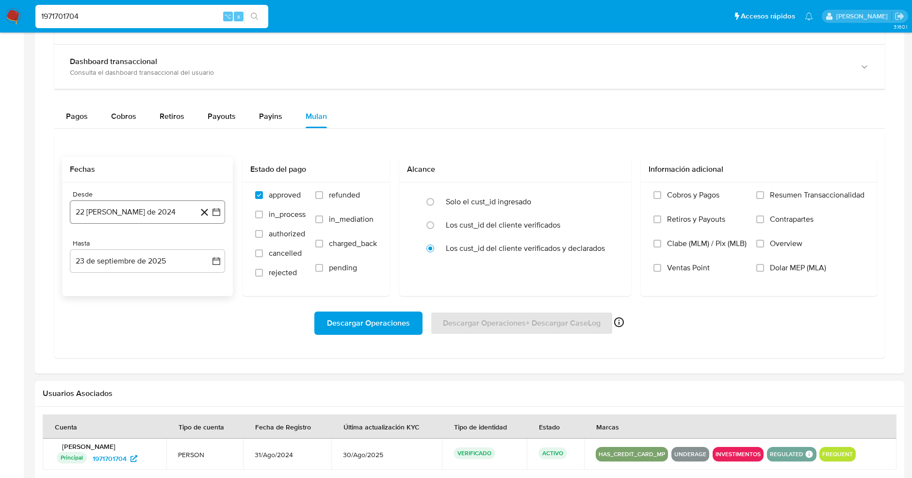
click at [159, 219] on button "22 [PERSON_NAME] de 2024" at bounding box center [147, 211] width 155 height 23
click at [211, 244] on icon "Mes siguiente" at bounding box center [208, 247] width 12 height 12
click at [150, 248] on span "septiembre 2024" at bounding box center [142, 247] width 59 height 10
click at [206, 245] on icon "Año siguiente" at bounding box center [206, 247] width 12 height 12
click at [95, 282] on button "ene" at bounding box center [104, 283] width 27 height 16
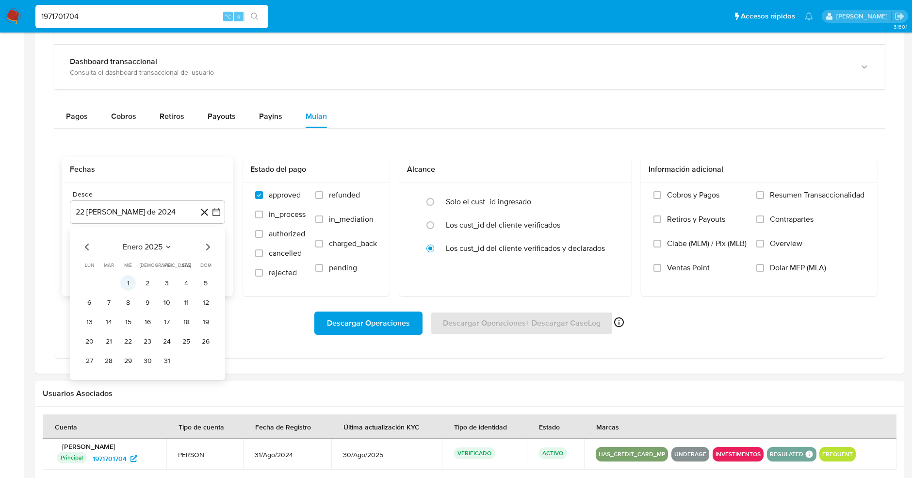
click at [129, 282] on button "1" at bounding box center [128, 283] width 16 height 16
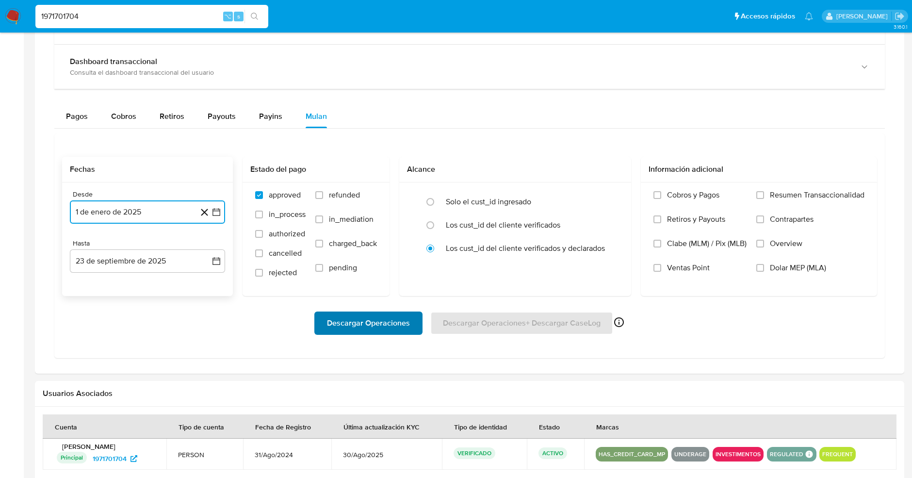
click at [349, 314] on span "Descargar Operaciones" at bounding box center [368, 322] width 83 height 21
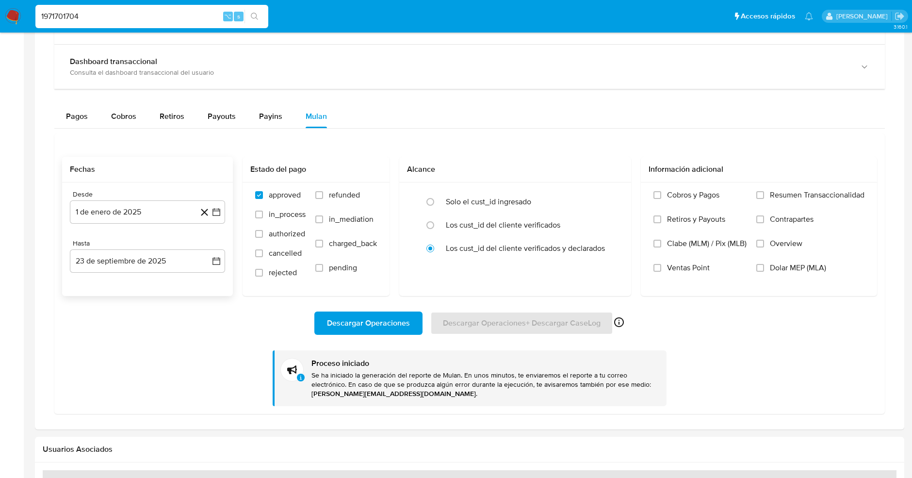
click at [89, 20] on input "1971701704" at bounding box center [151, 16] width 233 height 13
paste input "2114907472"
type input "2114907472"
click at [257, 16] on icon "search-icon" at bounding box center [255, 17] width 8 height 8
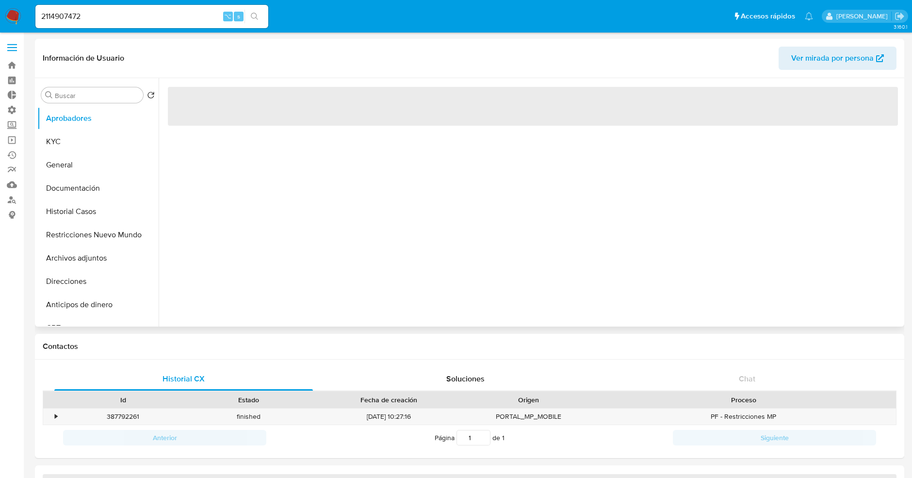
select select "10"
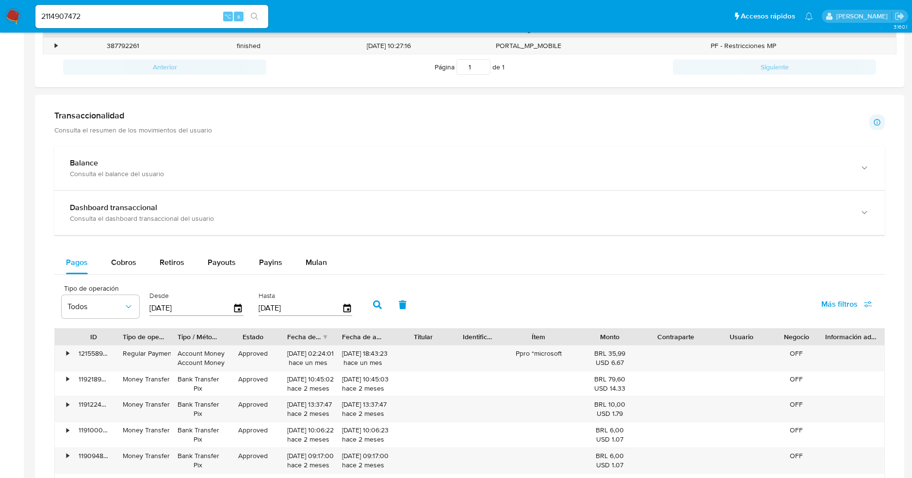
scroll to position [372, 0]
click at [312, 256] on span "Mulan" at bounding box center [316, 261] width 21 height 11
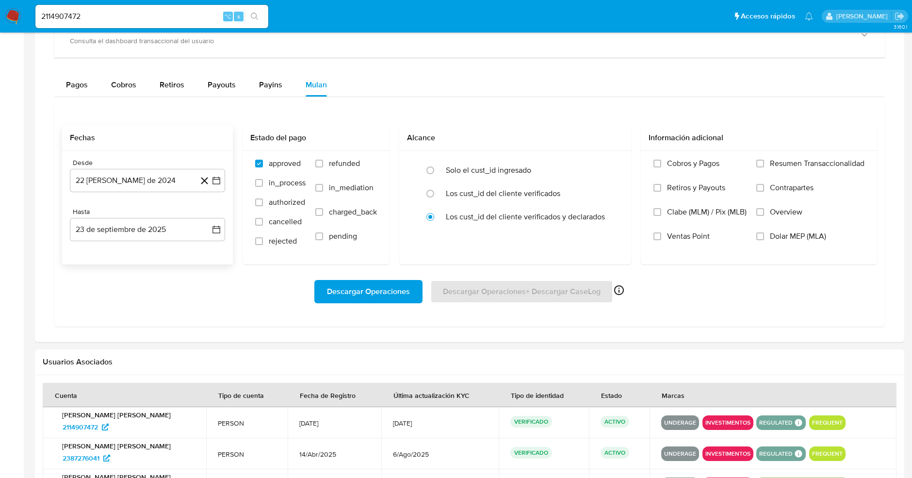
scroll to position [553, 0]
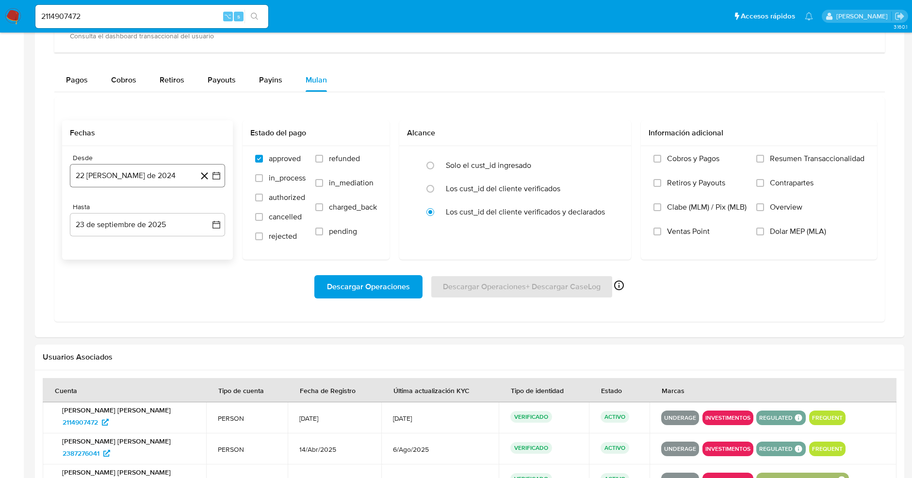
click at [159, 169] on button "22 [PERSON_NAME] de 2024" at bounding box center [147, 175] width 155 height 23
click at [141, 208] on span "agosto 2024" at bounding box center [143, 211] width 44 height 10
click at [205, 207] on icon "Año siguiente" at bounding box center [206, 210] width 4 height 7
click at [106, 245] on span "ene" at bounding box center [105, 246] width 12 height 8
click at [128, 247] on button "1" at bounding box center [128, 247] width 16 height 16
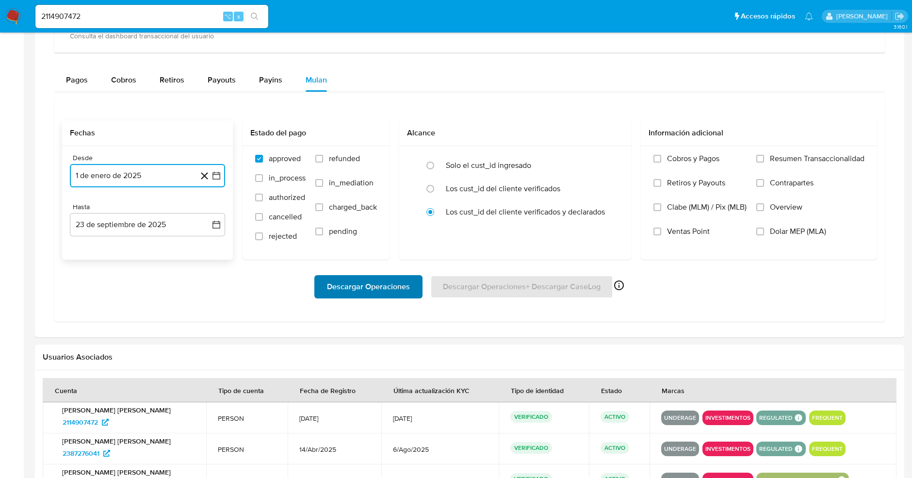
click at [407, 283] on span "Descargar Operaciones" at bounding box center [368, 286] width 83 height 21
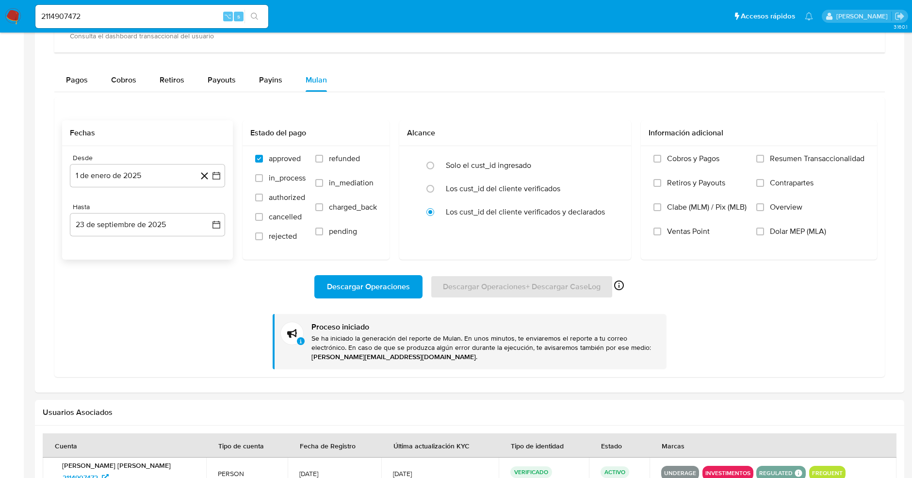
click at [84, 18] on input "2114907472" at bounding box center [151, 16] width 233 height 13
paste input "487932049"
type input "2487932049"
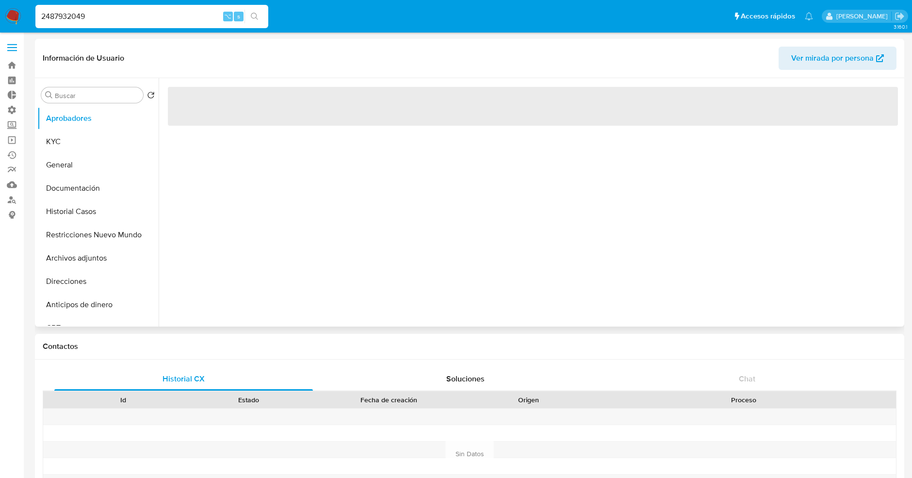
select select "10"
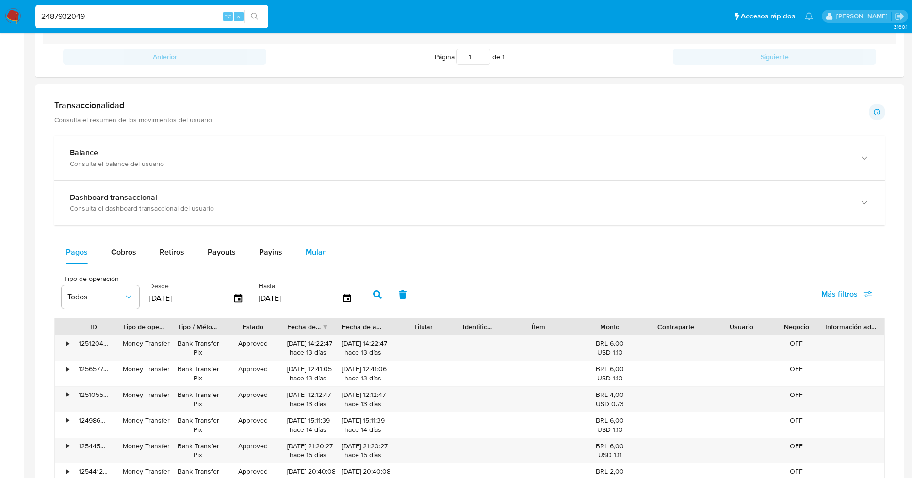
click at [306, 246] on span "Mulan" at bounding box center [316, 251] width 21 height 11
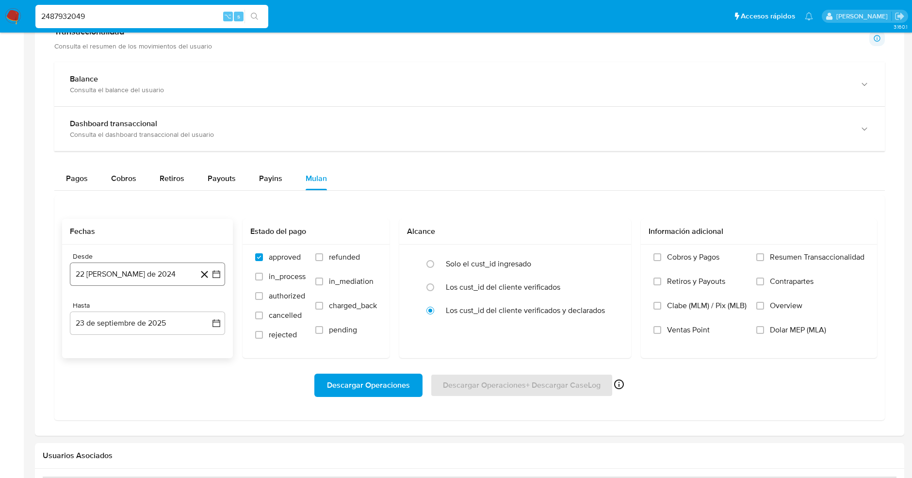
scroll to position [521, 0]
click at [155, 265] on button "22 [PERSON_NAME] de 2024" at bounding box center [147, 273] width 155 height 23
click at [173, 308] on icon "Seleccionar mes y año" at bounding box center [171, 309] width 8 height 8
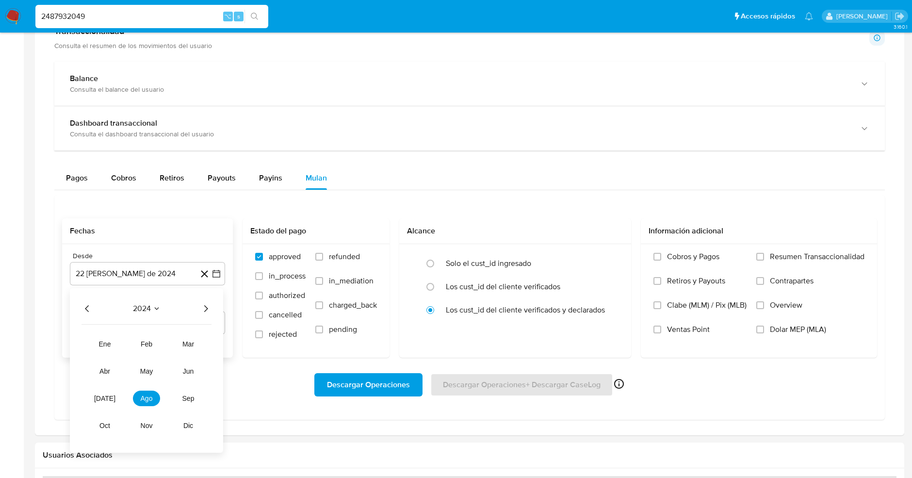
click at [208, 306] on icon "Año siguiente" at bounding box center [206, 309] width 12 height 12
click at [103, 348] on button "ene" at bounding box center [104, 344] width 27 height 16
click at [131, 346] on button "1" at bounding box center [128, 345] width 16 height 16
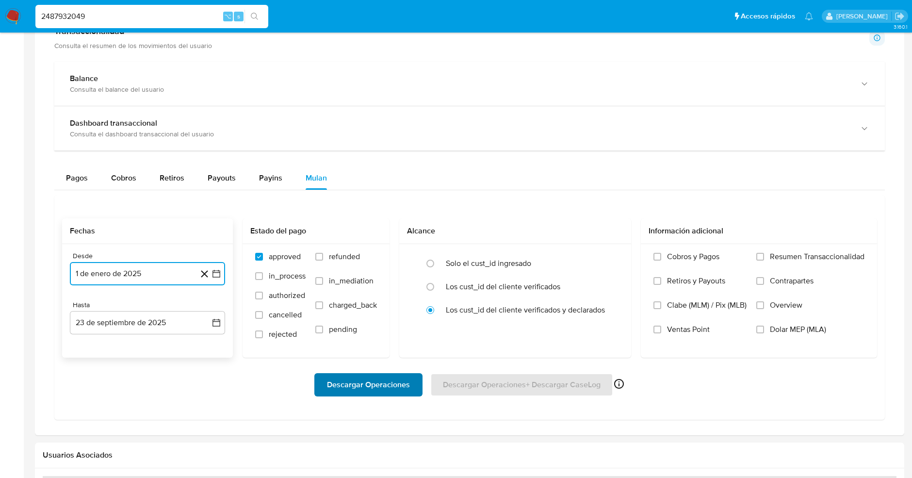
click at [388, 382] on span "Descargar Operaciones" at bounding box center [368, 384] width 83 height 21
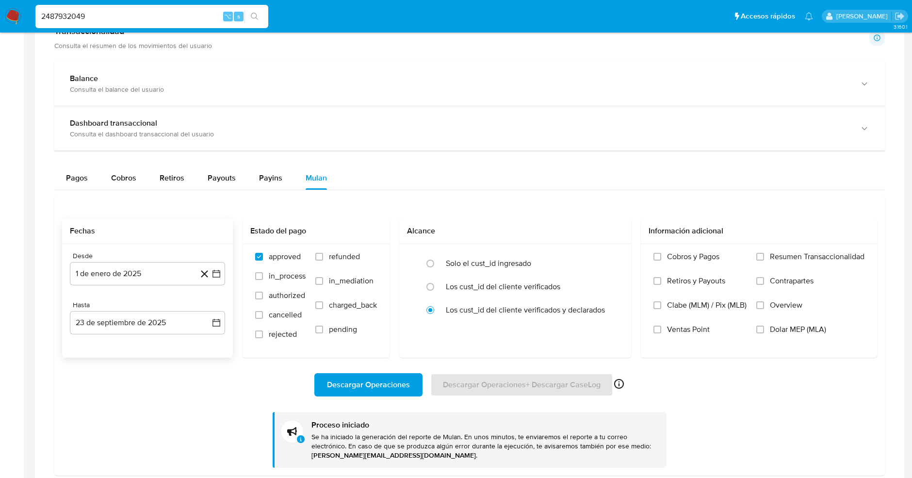
click at [65, 17] on input "2487932049" at bounding box center [151, 16] width 233 height 13
paste input "197513389"
type input "1975133899"
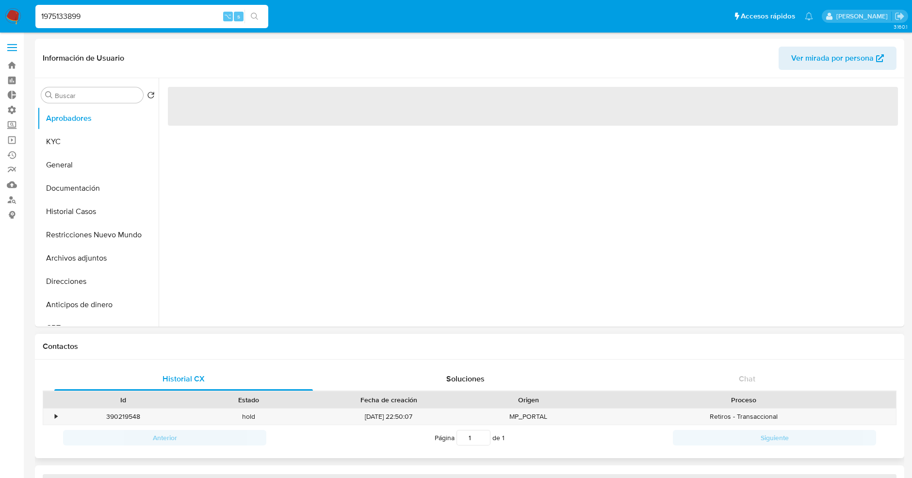
select select "10"
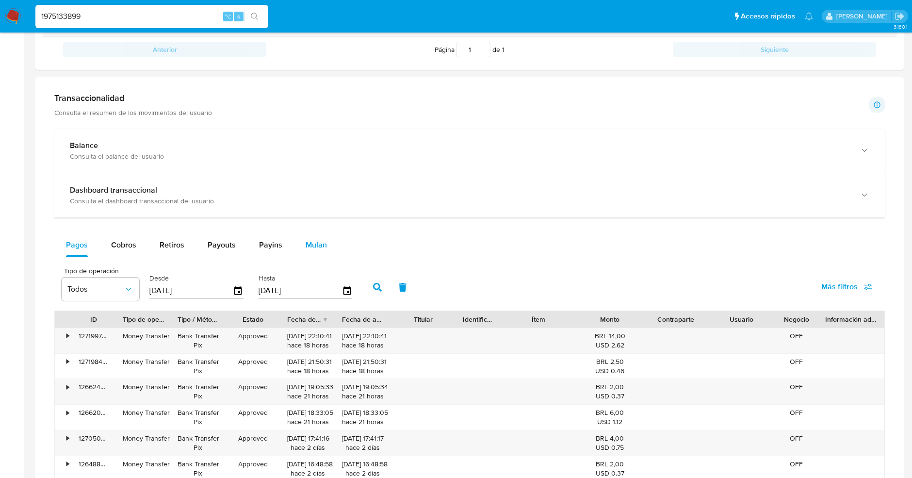
scroll to position [389, 0]
click at [307, 250] on div "Mulan" at bounding box center [316, 244] width 21 height 23
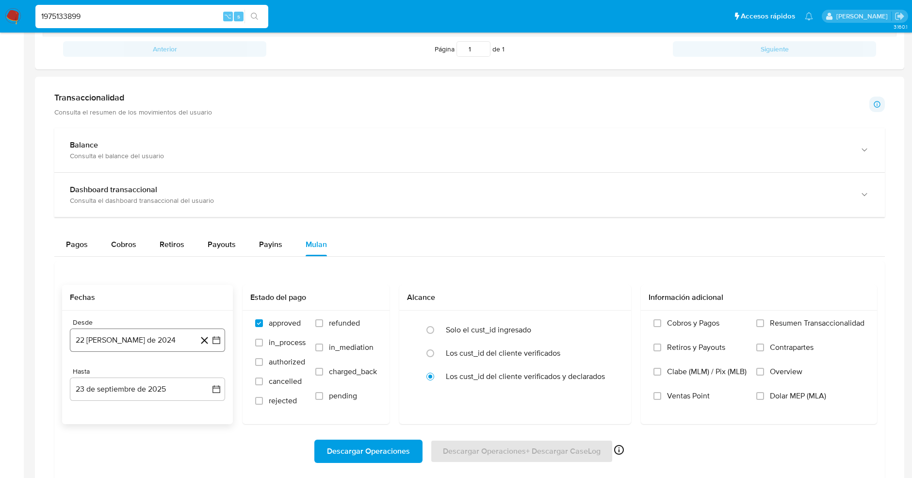
click at [167, 333] on button "22 [PERSON_NAME] de 2024" at bounding box center [147, 339] width 155 height 23
click at [203, 190] on icon "Mes siguiente" at bounding box center [208, 193] width 12 height 12
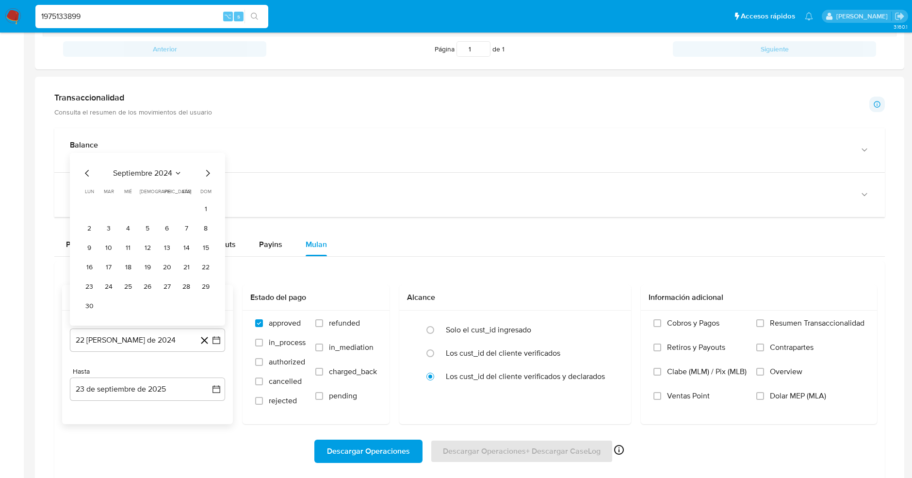
click at [197, 172] on div "septiembre 2024" at bounding box center [147, 173] width 132 height 12
click at [207, 172] on icon "Mes siguiente" at bounding box center [208, 173] width 12 height 12
click at [141, 188] on span "octubre 2024" at bounding box center [143, 193] width 48 height 10
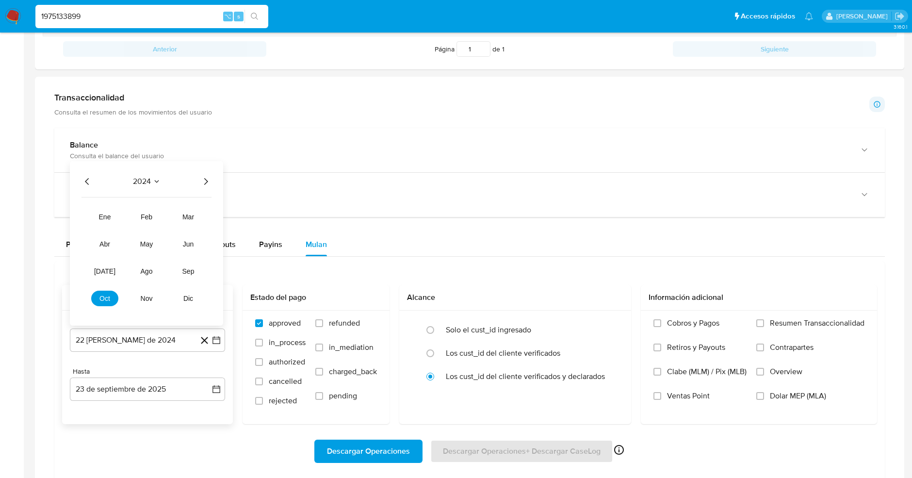
click at [201, 180] on icon "Año siguiente" at bounding box center [206, 182] width 12 height 12
click at [109, 218] on span "ene" at bounding box center [105, 217] width 12 height 8
click at [129, 228] on button "1" at bounding box center [128, 229] width 16 height 16
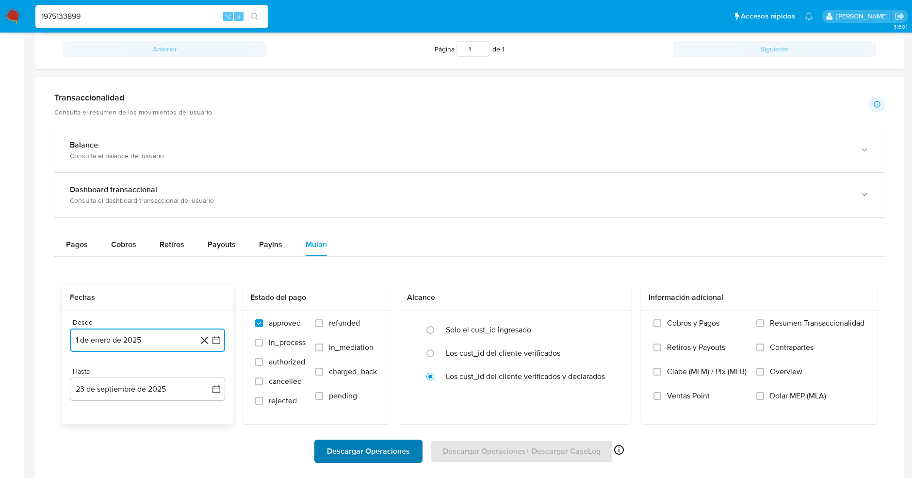
click at [381, 456] on span "Descargar Operaciones" at bounding box center [368, 450] width 83 height 21
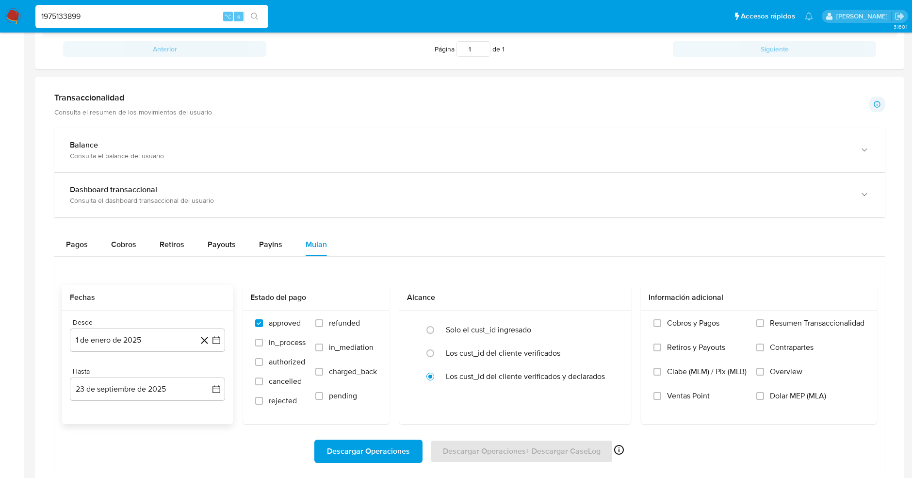
click at [90, 18] on input "1975133899" at bounding box center [151, 16] width 233 height 13
paste input "881518657"
type input "1881518657"
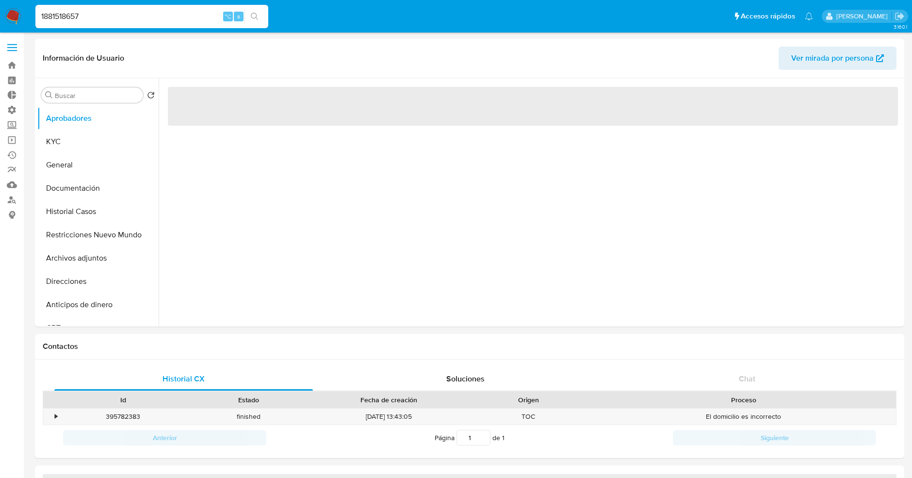
select select "10"
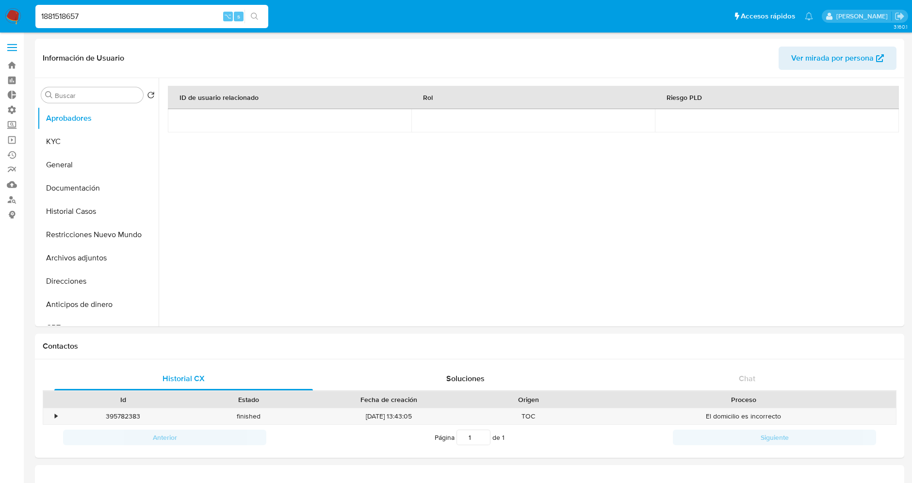
click at [104, 20] on input "1881518657" at bounding box center [151, 16] width 233 height 13
paste input "2262086445"
type input "2262086445"
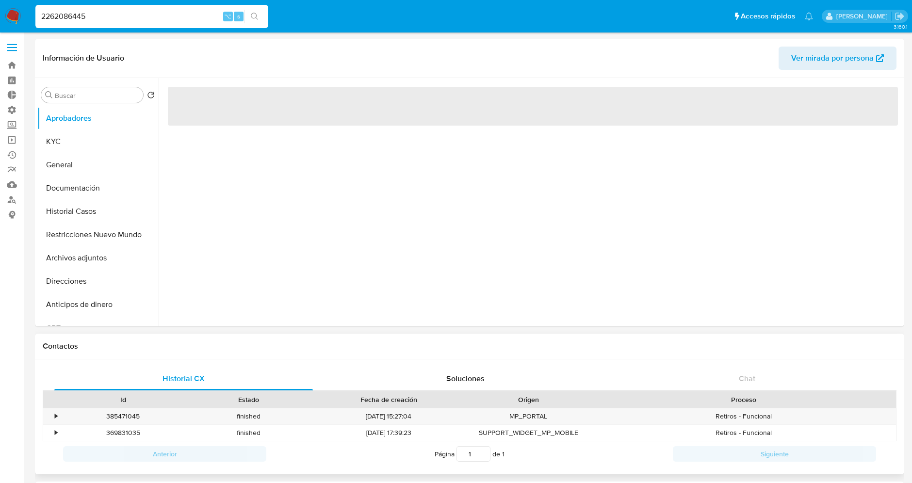
select select "10"
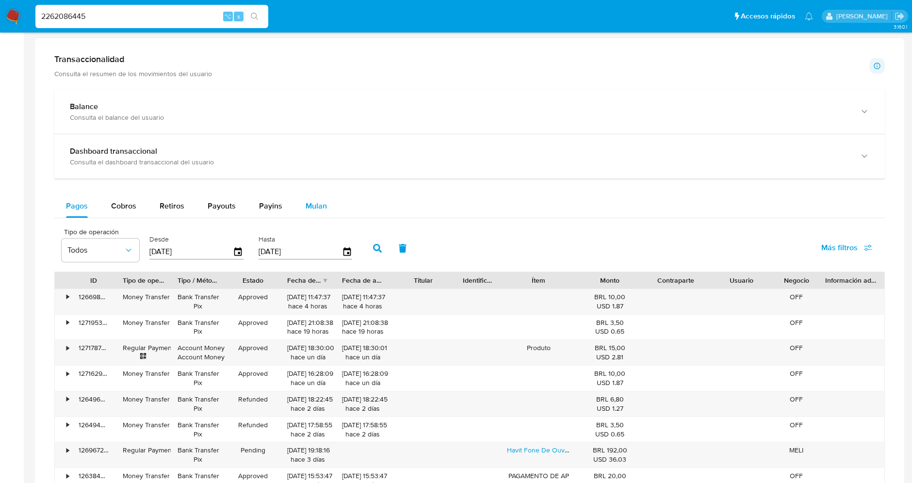
scroll to position [447, 0]
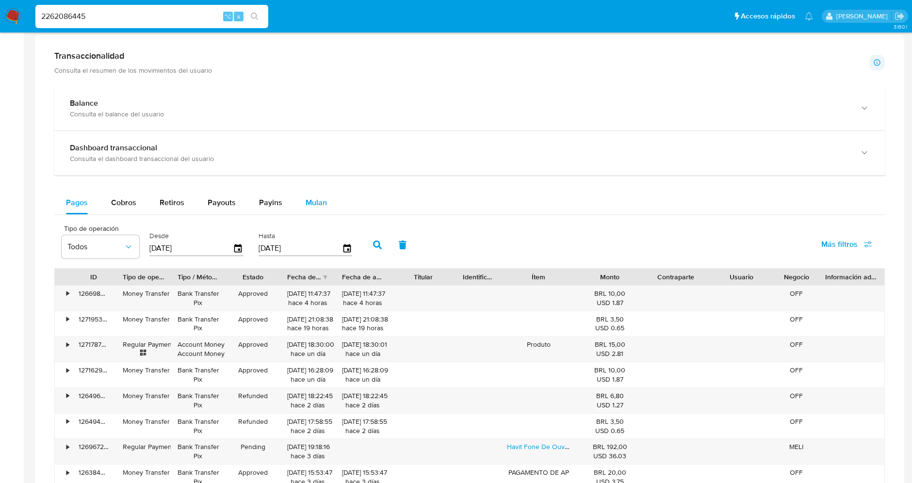
click at [311, 193] on div "Mulan" at bounding box center [316, 202] width 21 height 23
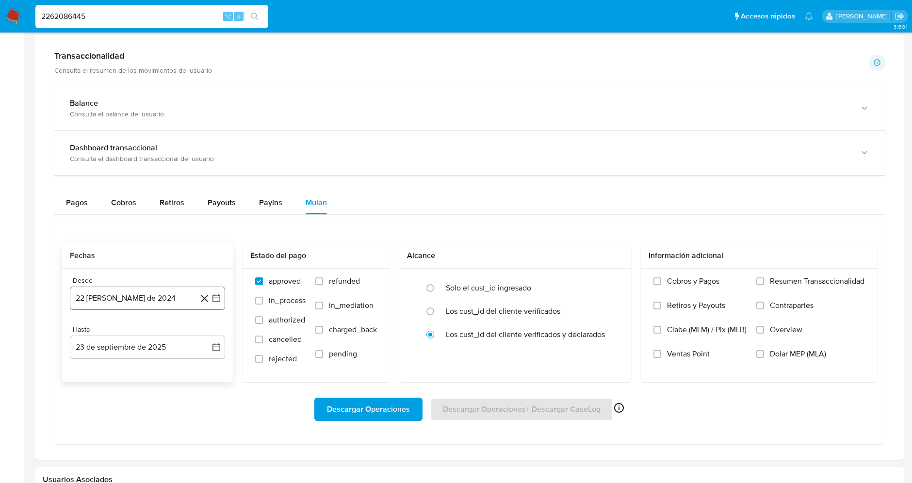
click at [146, 293] on button "22 [PERSON_NAME] de 2024" at bounding box center [147, 298] width 155 height 23
click at [207, 334] on icon "Mes siguiente" at bounding box center [208, 333] width 4 height 7
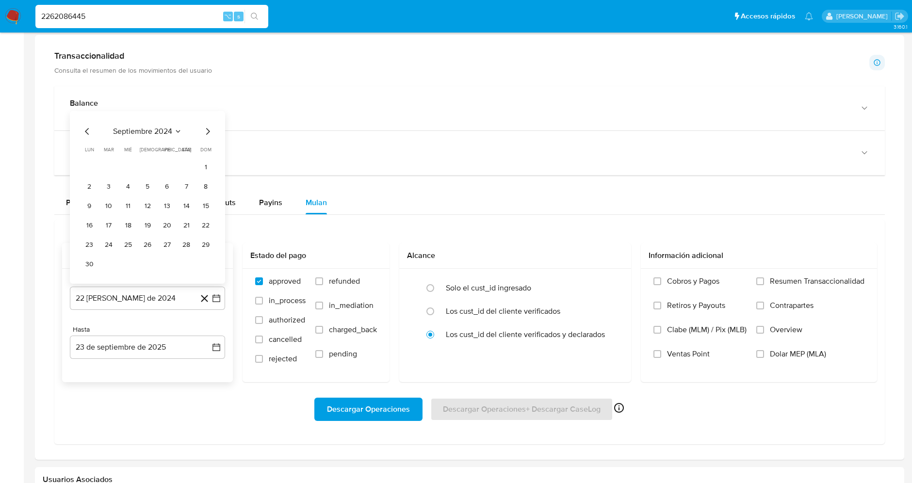
click at [145, 128] on span "septiembre 2024" at bounding box center [142, 132] width 59 height 10
click at [200, 137] on icon "Año siguiente" at bounding box center [206, 140] width 12 height 12
click at [107, 176] on span "ene" at bounding box center [105, 175] width 12 height 8
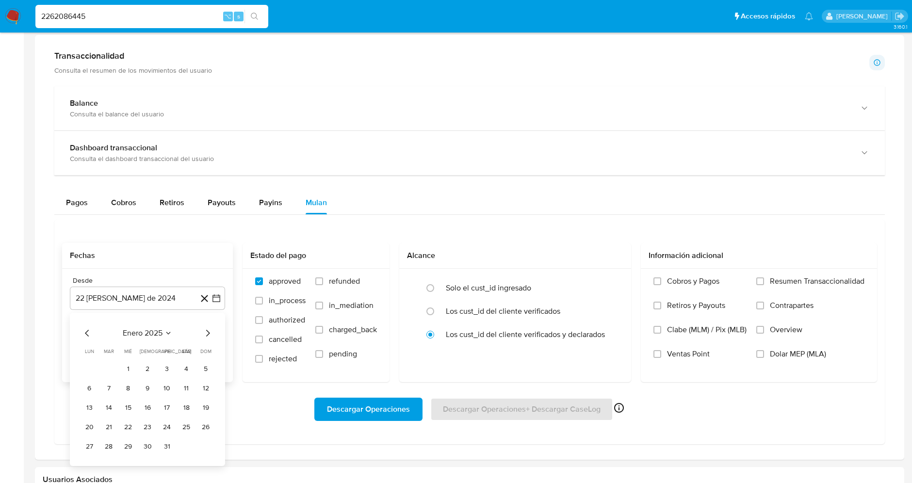
drag, startPoint x: 128, startPoint y: 365, endPoint x: 143, endPoint y: 368, distance: 15.9
click at [128, 365] on button "1" at bounding box center [128, 369] width 16 height 16
click at [787, 354] on span "Dolar MEP (MLA)" at bounding box center [798, 354] width 56 height 10
click at [764, 354] on input "Dolar MEP (MLA)" at bounding box center [760, 354] width 8 height 8
click at [380, 406] on span "Descargar Operaciones" at bounding box center [368, 409] width 83 height 21
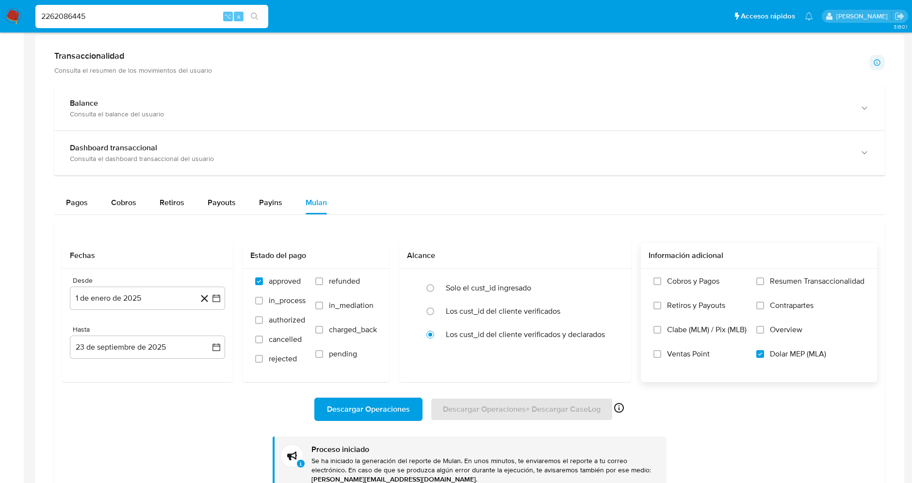
click at [120, 16] on input "2262086445" at bounding box center [151, 16] width 233 height 13
paste input "4370098"
type input "2264370098"
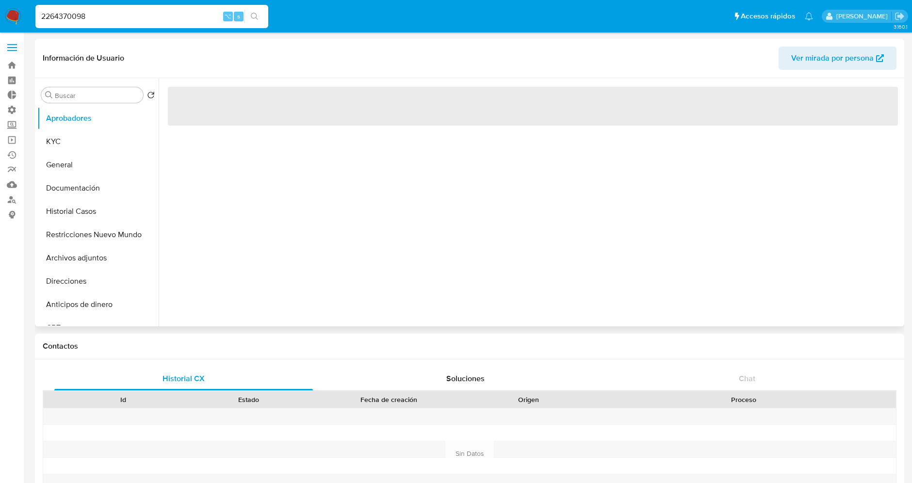
select select "10"
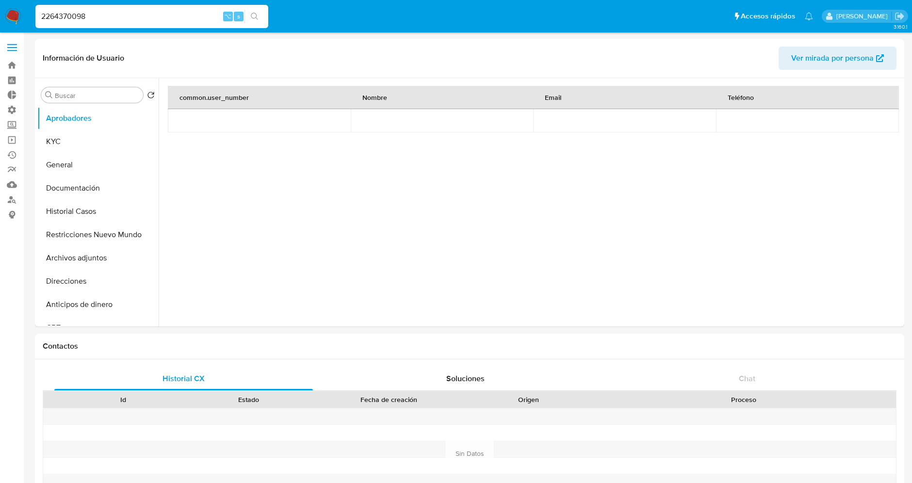
click at [59, 20] on input "2264370098" at bounding box center [151, 16] width 233 height 13
paste input "1965173250"
type input "1965173250"
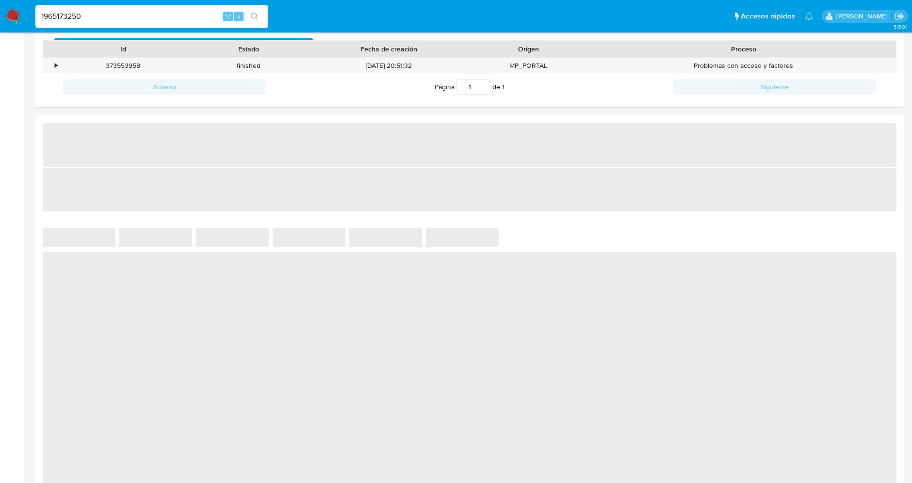
select select "10"
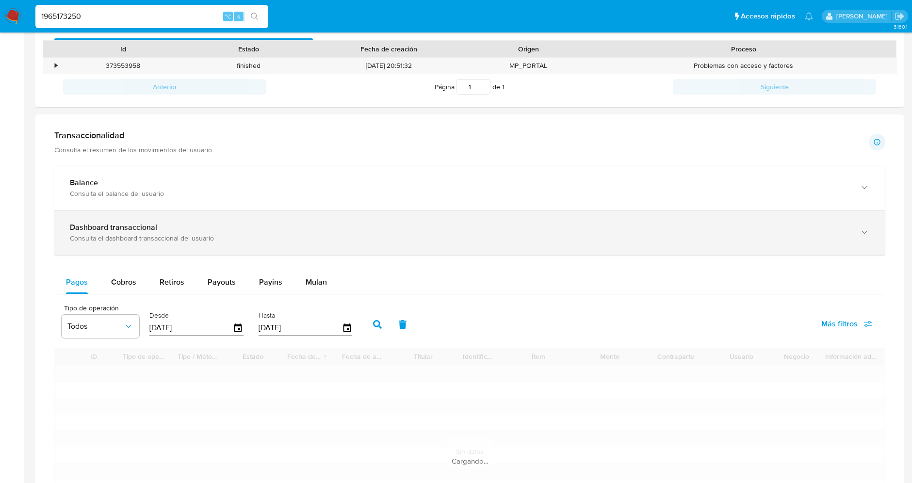
scroll to position [370, 0]
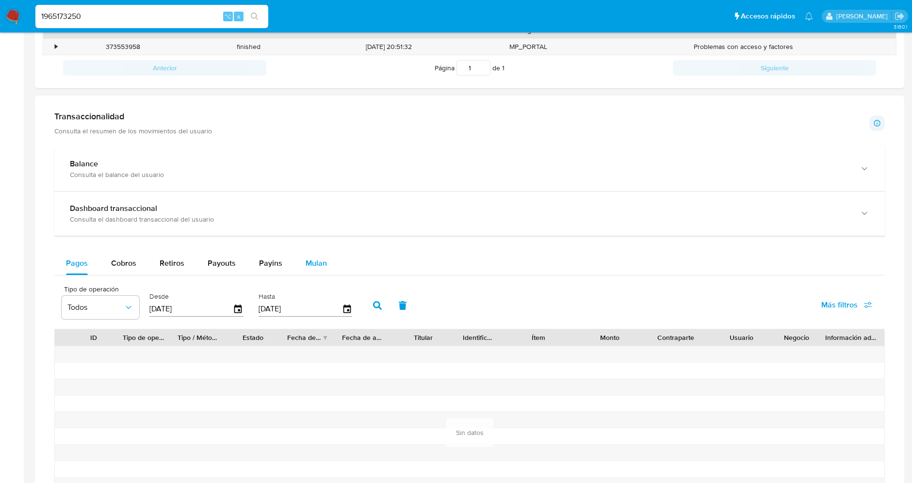
click at [319, 258] on span "Mulan" at bounding box center [316, 263] width 21 height 11
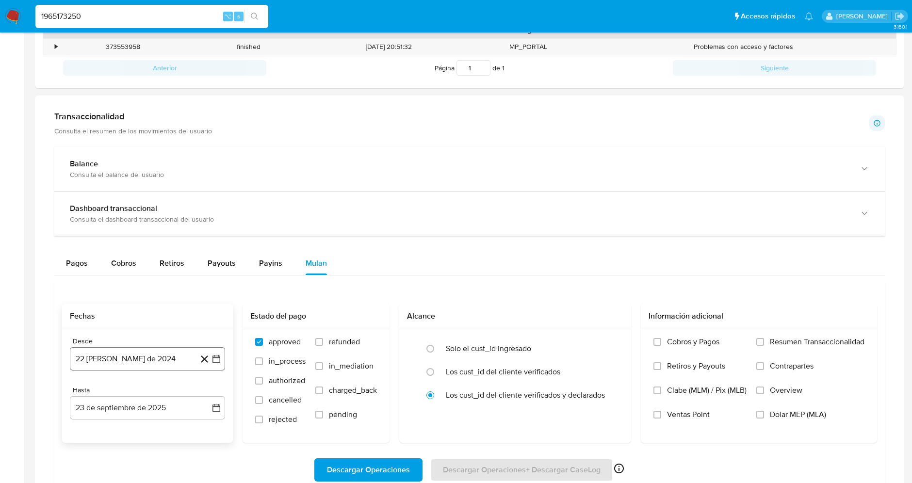
click at [151, 359] on button "22 [PERSON_NAME] de 2024" at bounding box center [147, 358] width 155 height 23
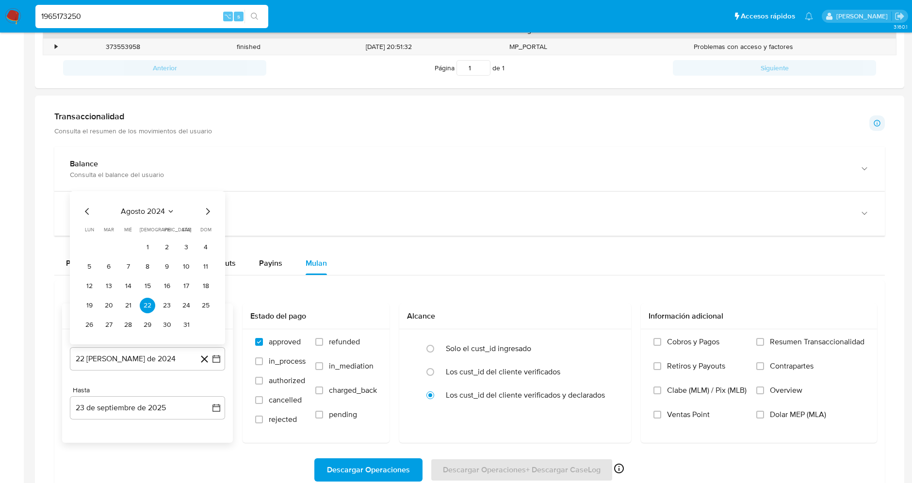
click at [170, 212] on icon "Seleccionar mes y año" at bounding box center [171, 212] width 8 height 8
click at [211, 206] on div "2024 2024 ene feb mar abr may jun [DATE] ago sep oct nov dic" at bounding box center [146, 262] width 153 height 164
click at [209, 199] on icon "Año siguiente" at bounding box center [206, 201] width 12 height 12
click at [106, 244] on tr "ene feb mar abr may jun [DATE] ago sep oct nov dic" at bounding box center [146, 276] width 111 height 97
click at [107, 236] on span "ene" at bounding box center [105, 236] width 12 height 8
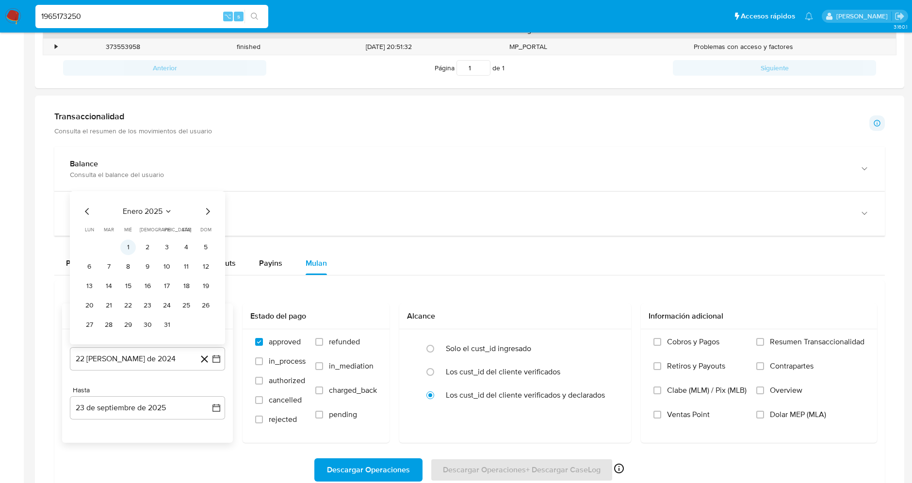
click at [130, 242] on button "1" at bounding box center [128, 248] width 16 height 16
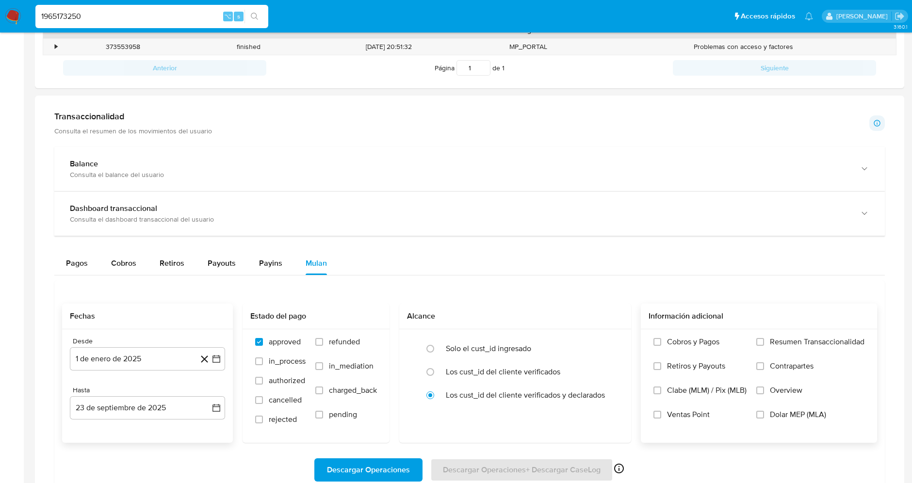
click at [800, 404] on label "Overview" at bounding box center [810, 398] width 108 height 24
click at [764, 394] on input "Overview" at bounding box center [760, 391] width 8 height 8
click at [786, 388] on span "Overview" at bounding box center [786, 391] width 33 height 10
click at [764, 388] on input "Overview" at bounding box center [760, 391] width 8 height 8
click at [781, 417] on span "Dolar MEP (MLA)" at bounding box center [798, 415] width 56 height 10
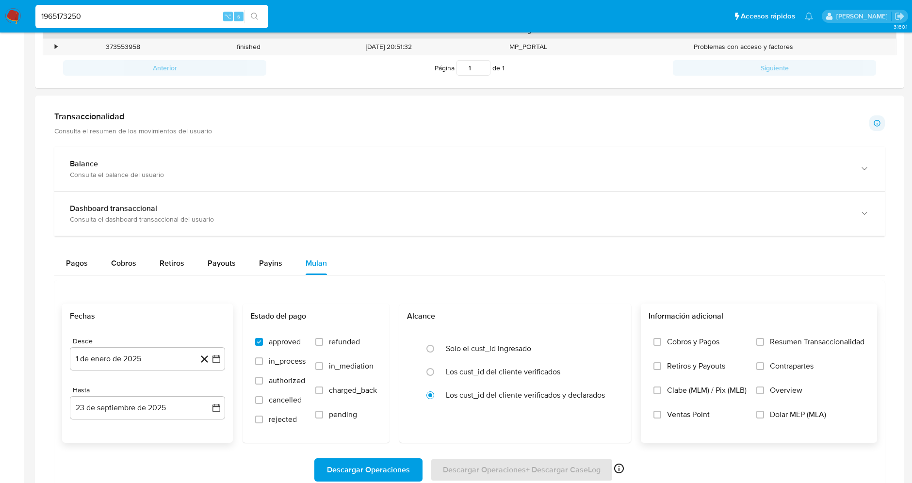
click at [764, 417] on input "Dolar MEP (MLA)" at bounding box center [760, 415] width 8 height 8
click at [354, 470] on span "Descargar Operaciones" at bounding box center [368, 469] width 83 height 21
click at [74, 20] on input "1965173250" at bounding box center [151, 16] width 233 height 13
paste input "755595268"
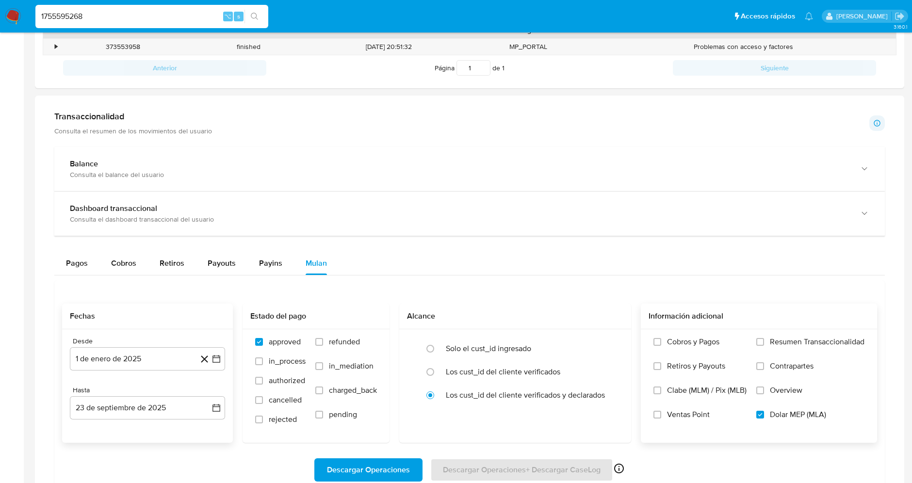
type input "1755595268"
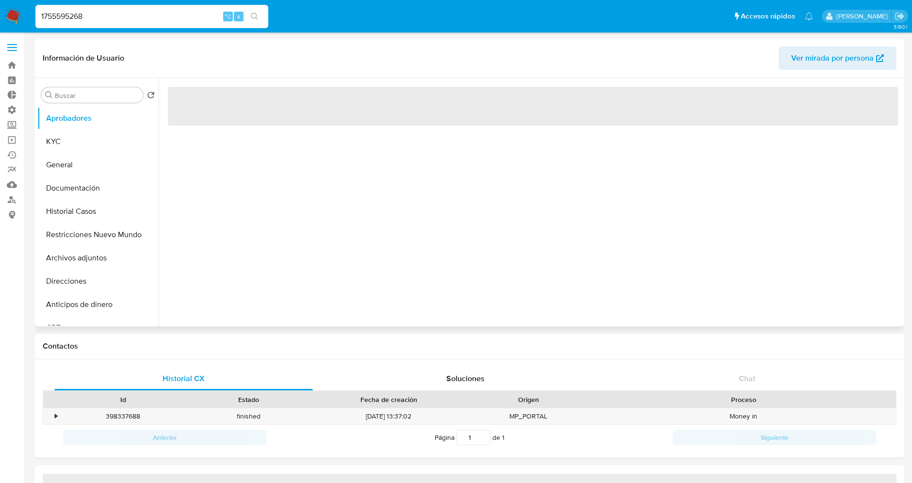
select select "10"
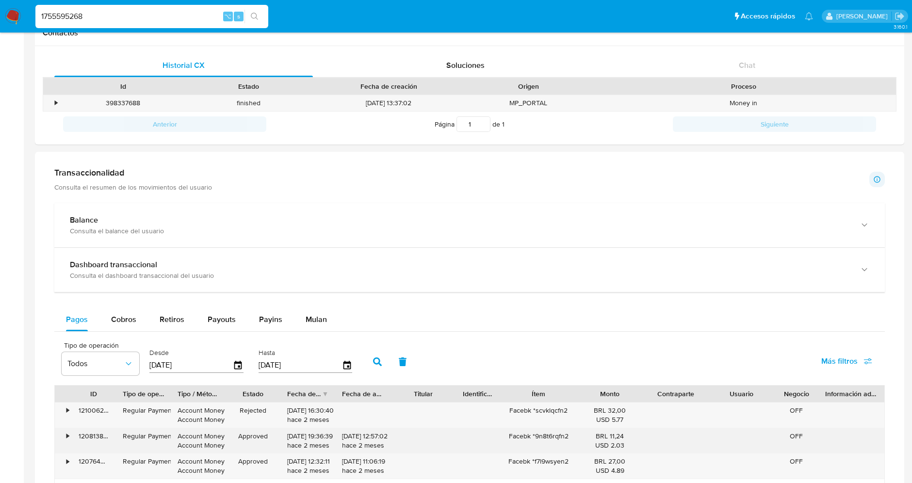
scroll to position [450, 0]
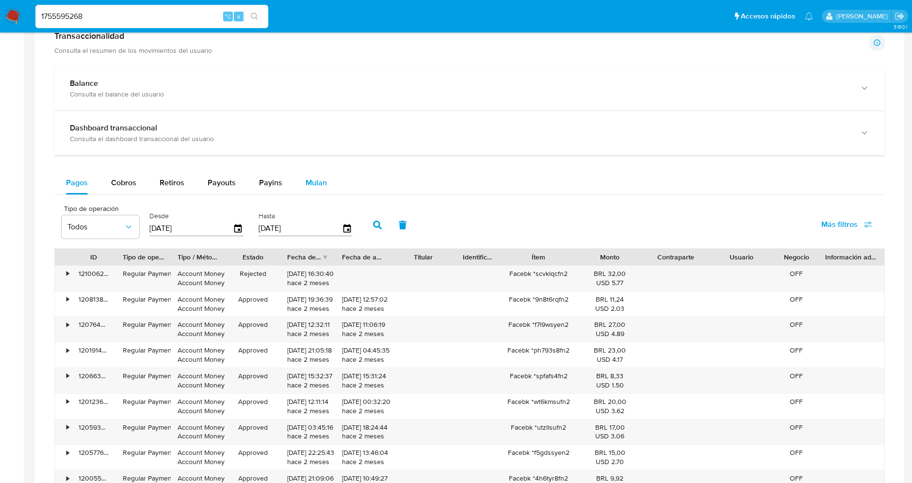
click at [321, 184] on span "Mulan" at bounding box center [316, 182] width 21 height 11
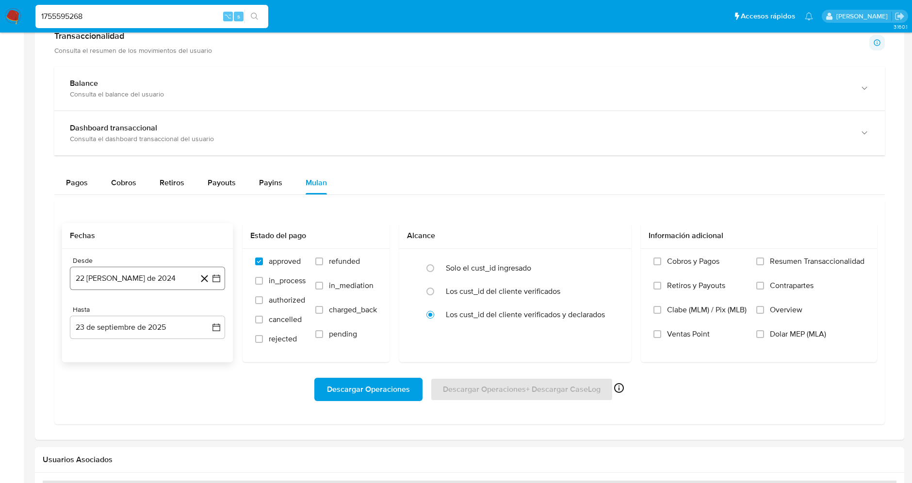
click at [126, 287] on button "22 [PERSON_NAME] de 2024" at bounding box center [147, 278] width 155 height 23
click at [165, 315] on button "agosto 2024" at bounding box center [148, 314] width 54 height 10
click at [193, 312] on div "2024" at bounding box center [146, 314] width 130 height 12
click at [200, 313] on icon "Año siguiente" at bounding box center [206, 314] width 12 height 12
click at [106, 355] on button "ene" at bounding box center [104, 349] width 27 height 16
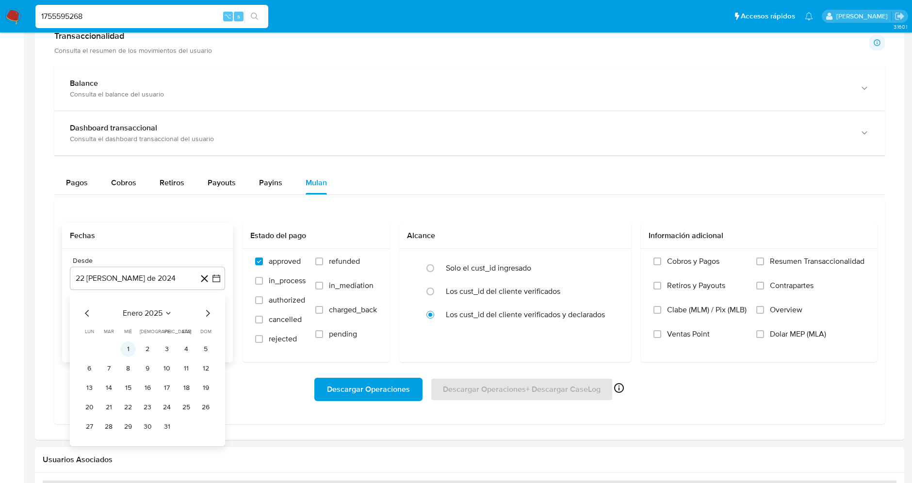
click at [125, 348] on button "1" at bounding box center [128, 350] width 16 height 16
click at [790, 332] on span "Dolar MEP (MLA)" at bounding box center [798, 334] width 56 height 10
click at [764, 332] on input "Dolar MEP (MLA)" at bounding box center [760, 334] width 8 height 8
click at [379, 394] on span "Descargar Operaciones" at bounding box center [368, 389] width 83 height 21
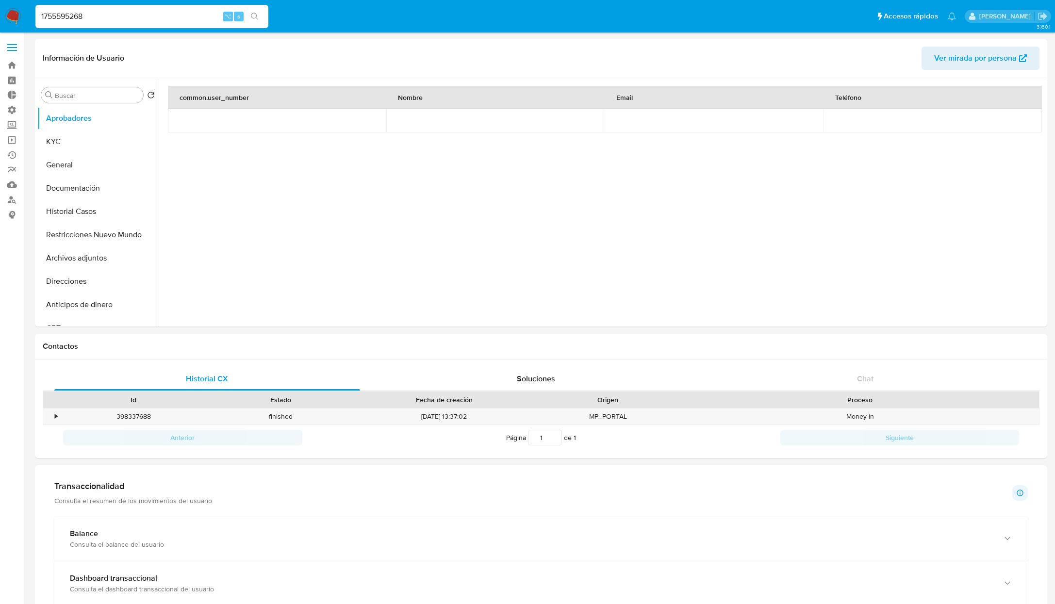
scroll to position [450, 0]
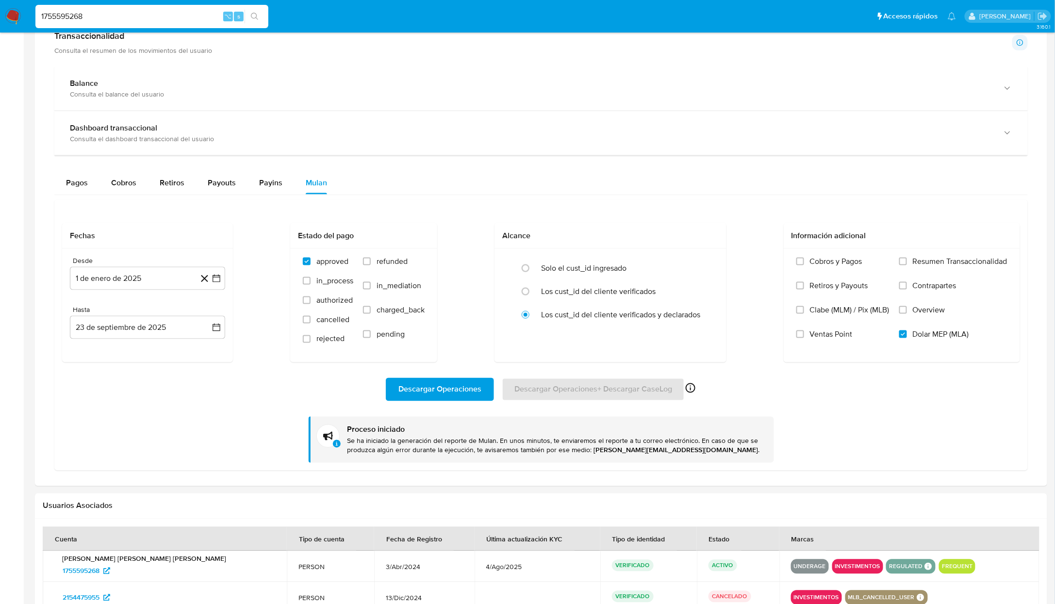
click at [842, 569] on button "INVESTIMENTOS" at bounding box center [857, 567] width 45 height 4
